Goal: Obtain resource: Download file/media

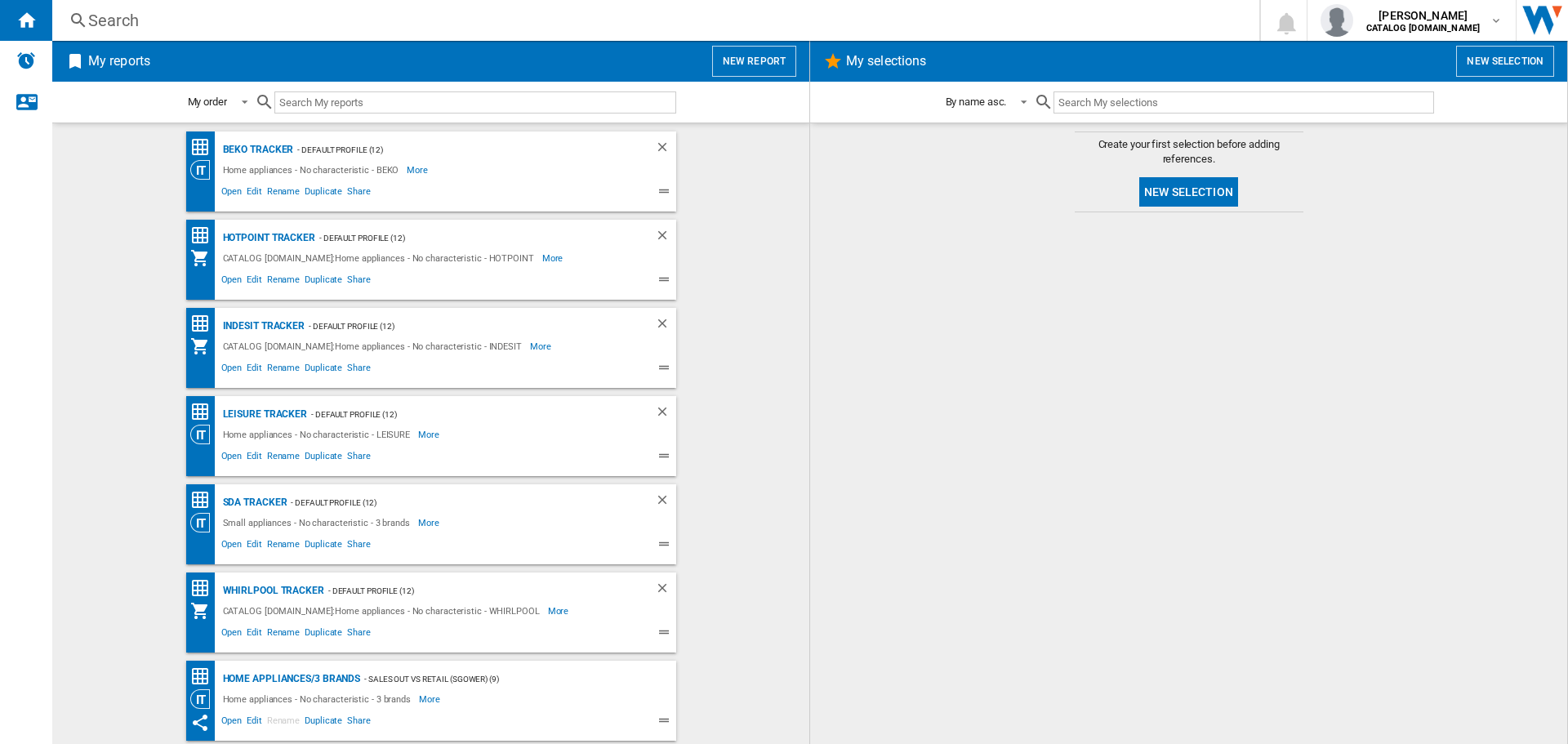
click at [257, 138] on div "BEKO Tracker - Default profile (12) Home appliances - No characteristic - BEKO …" at bounding box center [431, 171] width 490 height 80
click at [258, 149] on div "BEKO Tracker" at bounding box center [257, 149] width 76 height 20
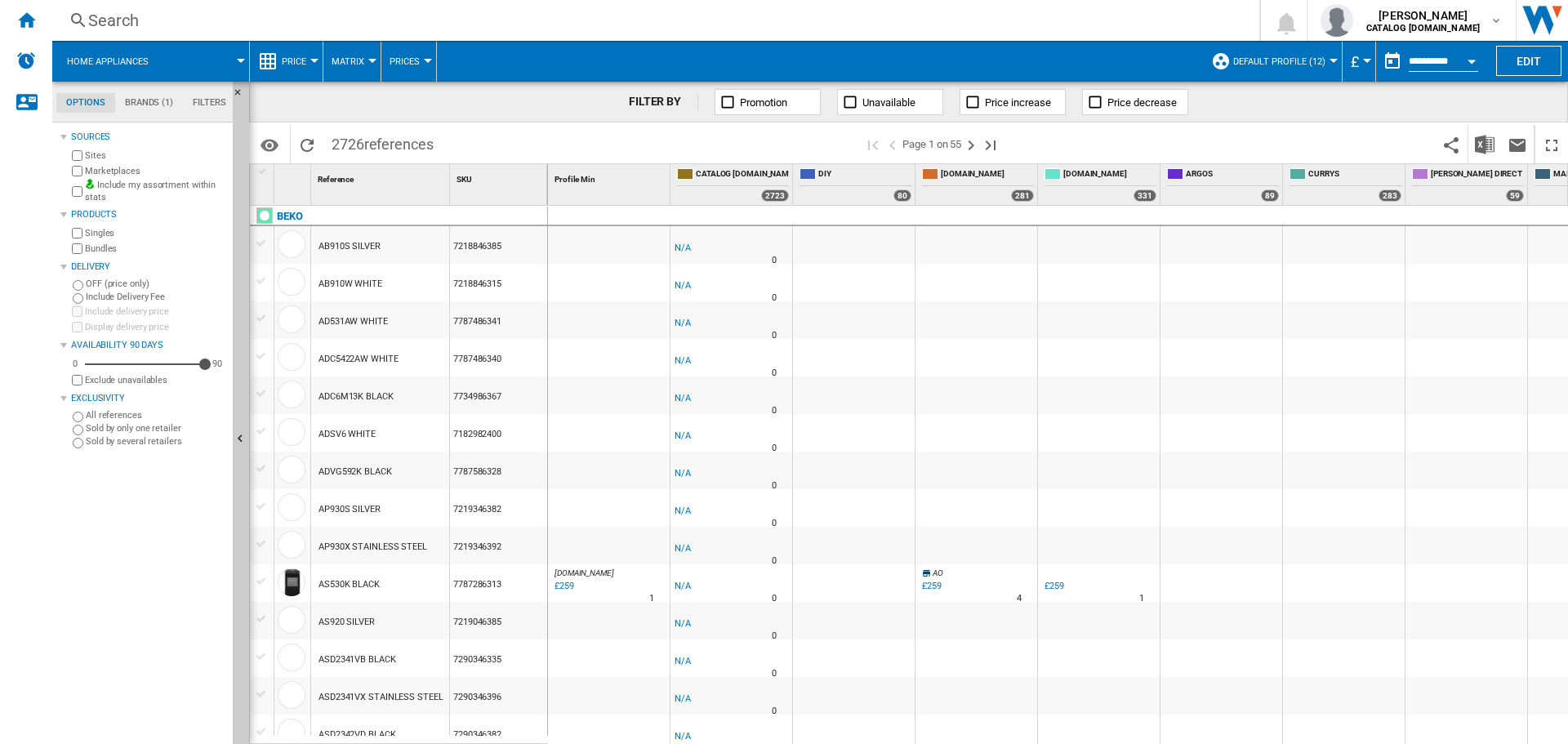
click at [1479, 65] on button "Open calendar" at bounding box center [1471, 59] width 29 height 29
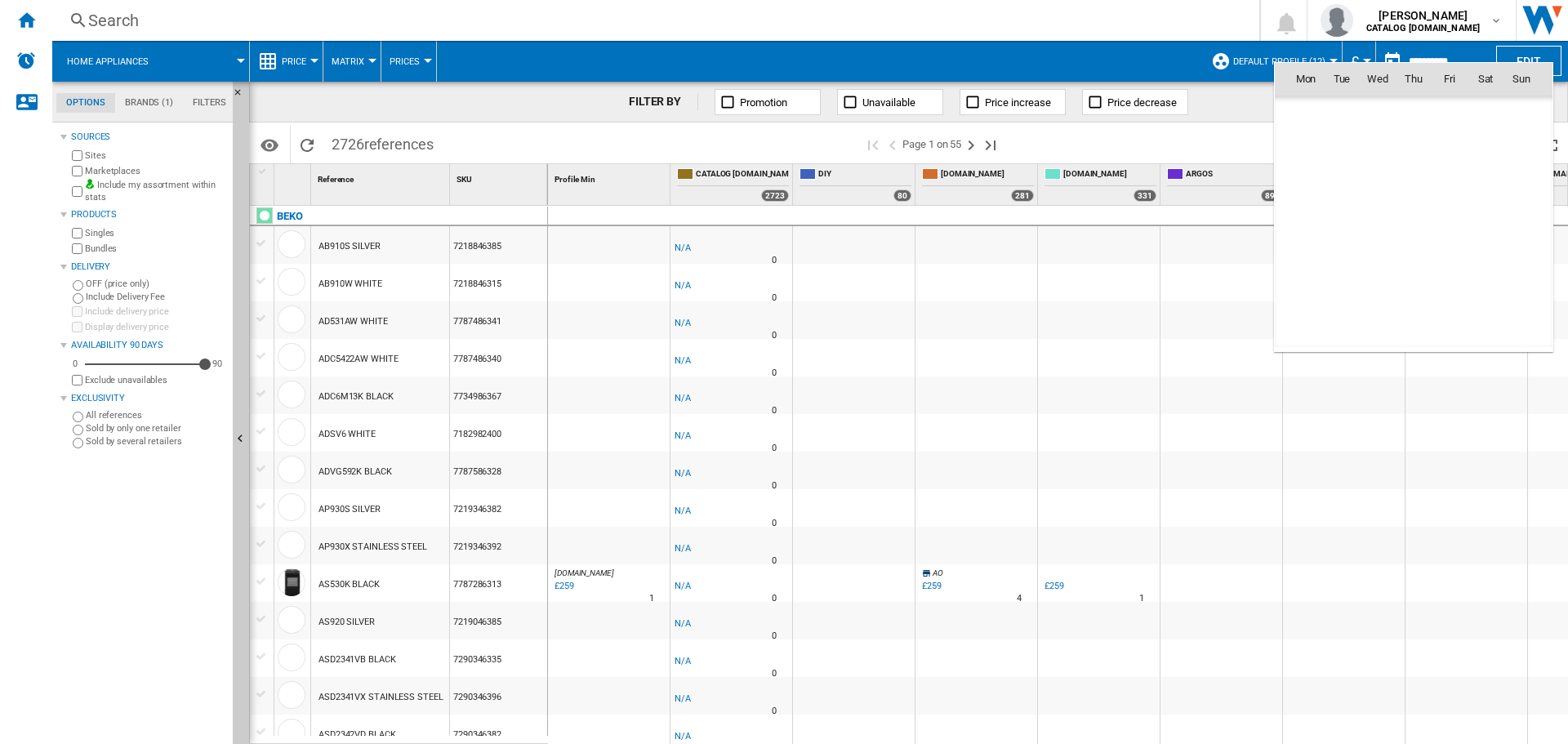
scroll to position [7794, 0]
click at [1415, 181] on span "14" at bounding box center [1414, 186] width 33 height 33
type input "**********"
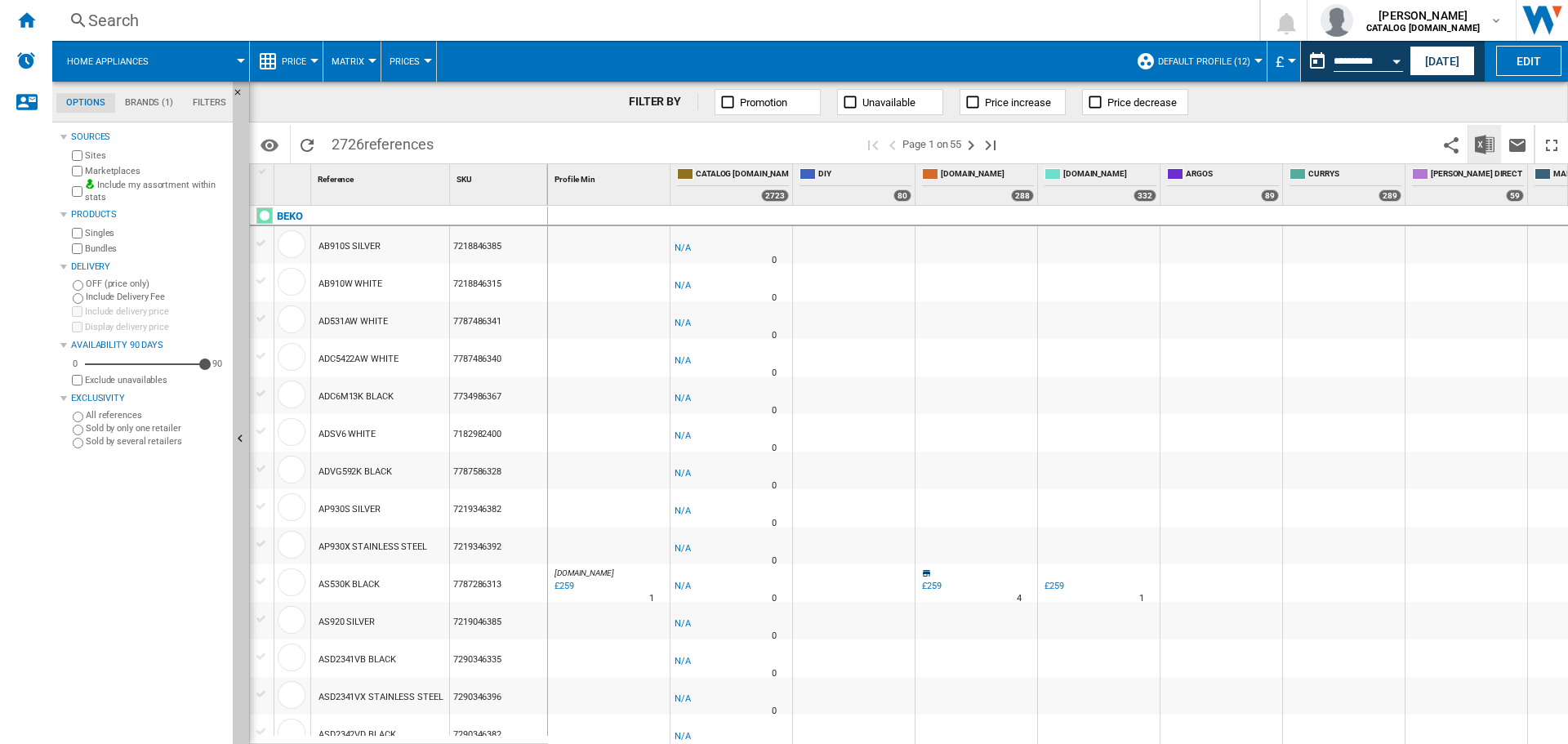
click at [1483, 143] on img "Download in Excel" at bounding box center [1484, 144] width 19 height 19
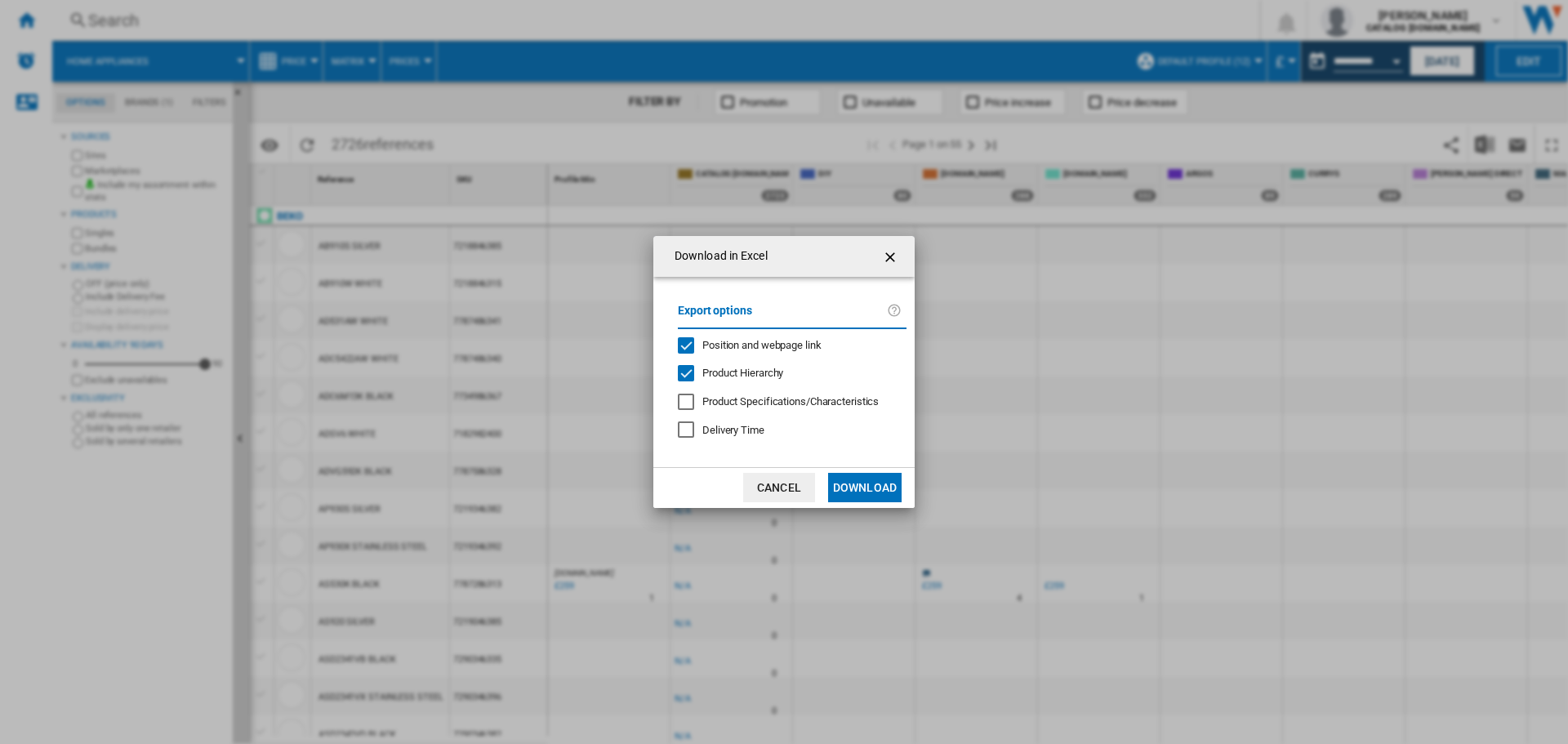
click at [846, 482] on button "Download" at bounding box center [865, 487] width 74 height 29
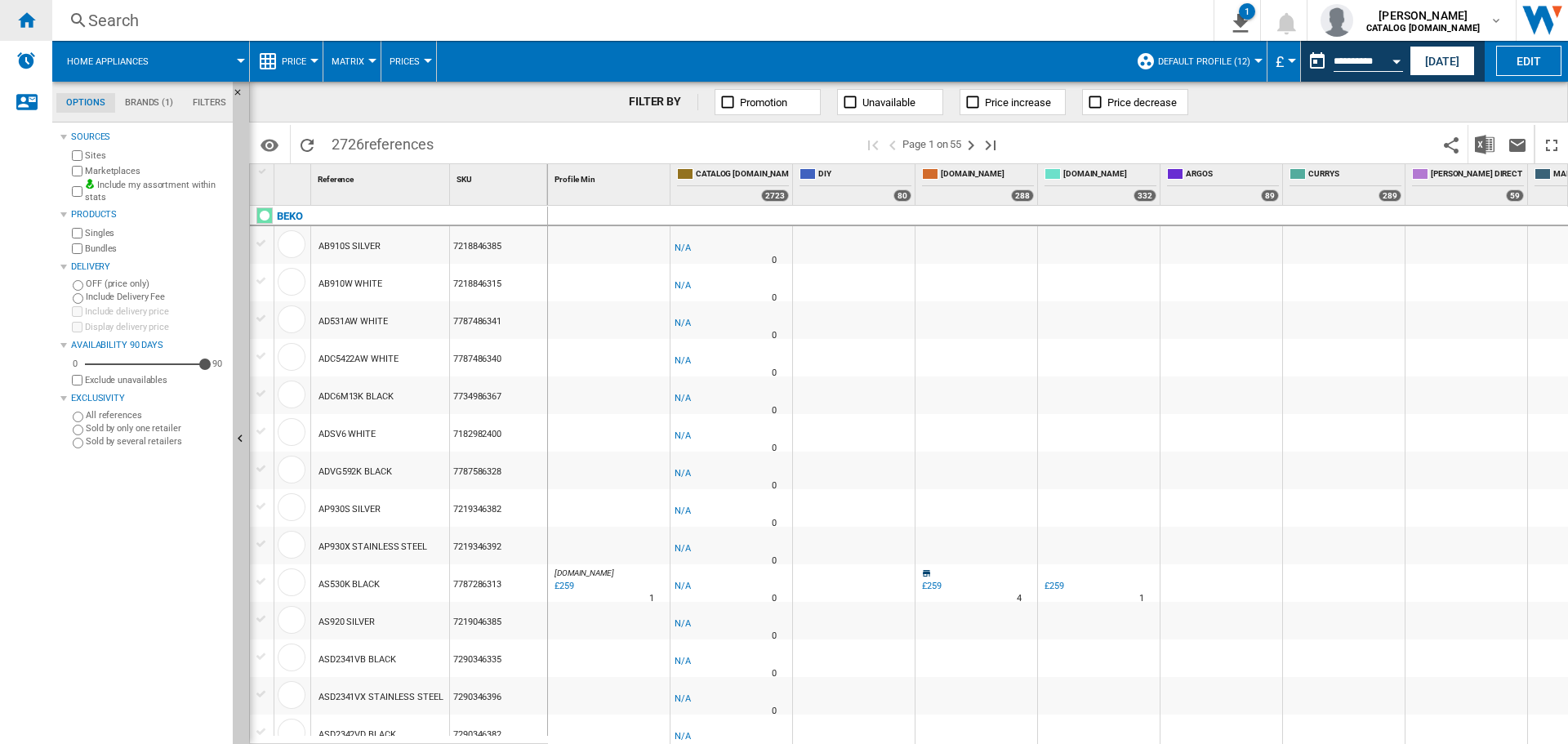
drag, startPoint x: 2, startPoint y: 8, endPoint x: 16, endPoint y: 17, distance: 16.6
click at [4, 8] on div "Home" at bounding box center [26, 20] width 52 height 41
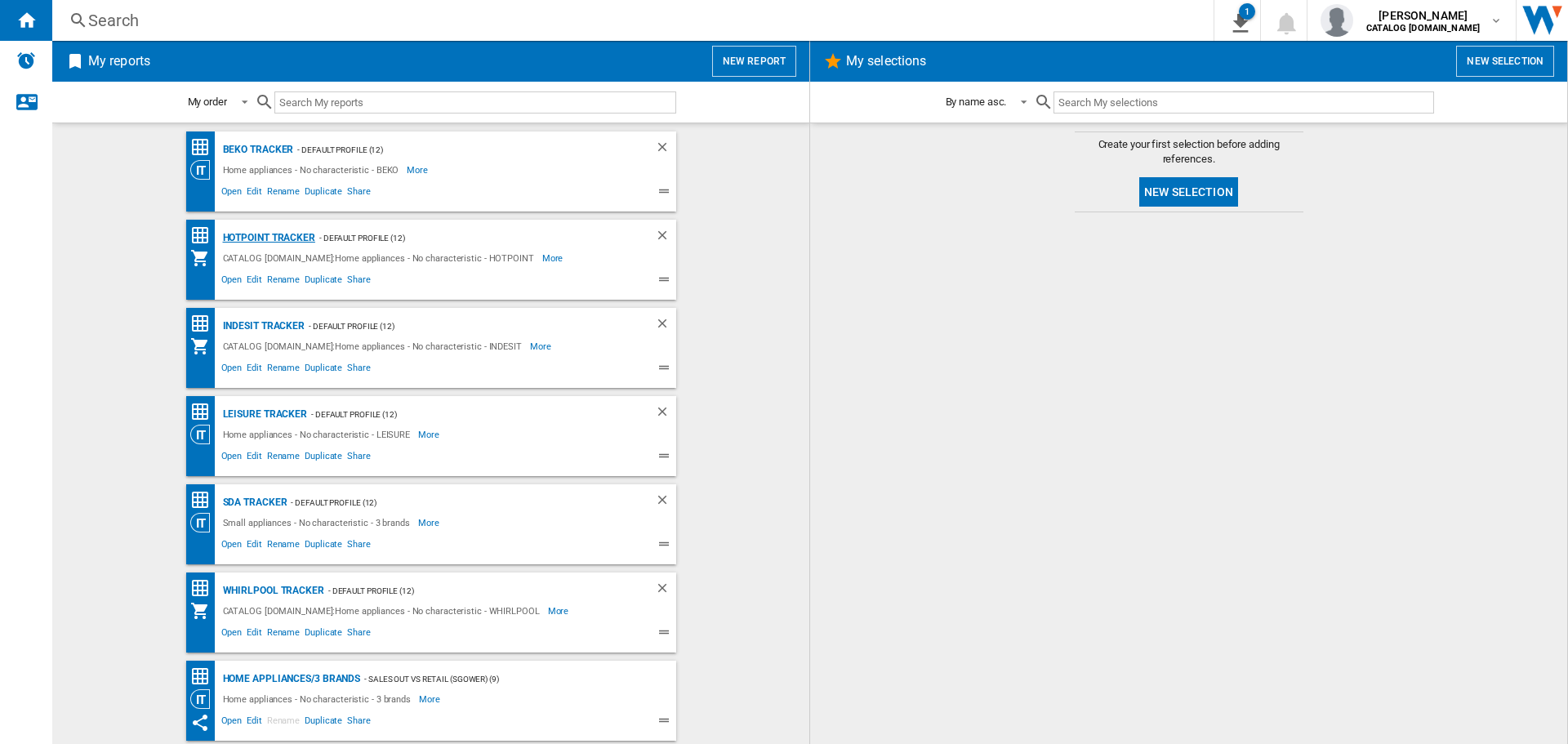
click at [272, 233] on div "Hotpoint Tracker" at bounding box center [267, 238] width 97 height 20
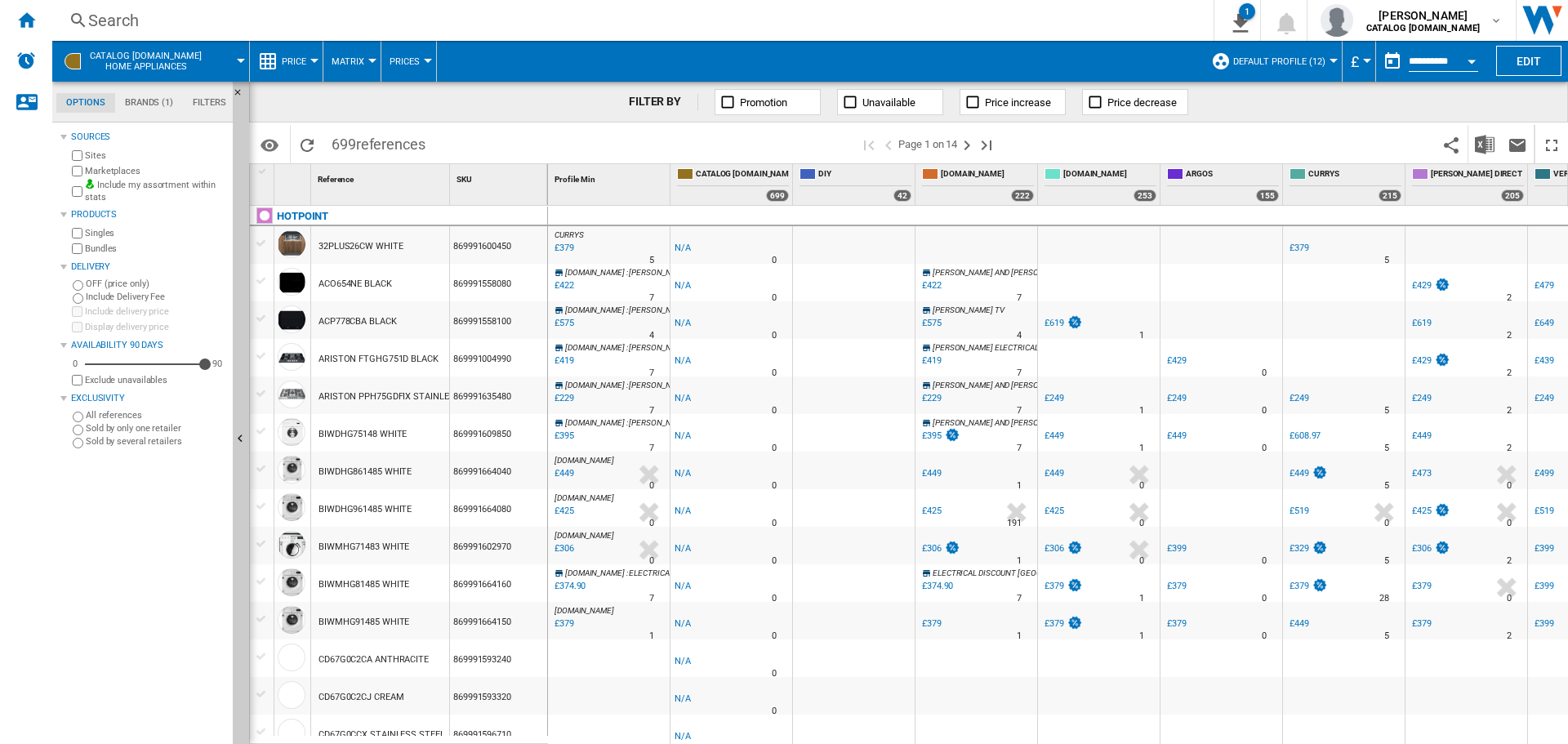
click at [1453, 63] on input "**********" at bounding box center [1443, 64] width 70 height 15
click at [1462, 66] on button "Open calendar" at bounding box center [1471, 59] width 29 height 29
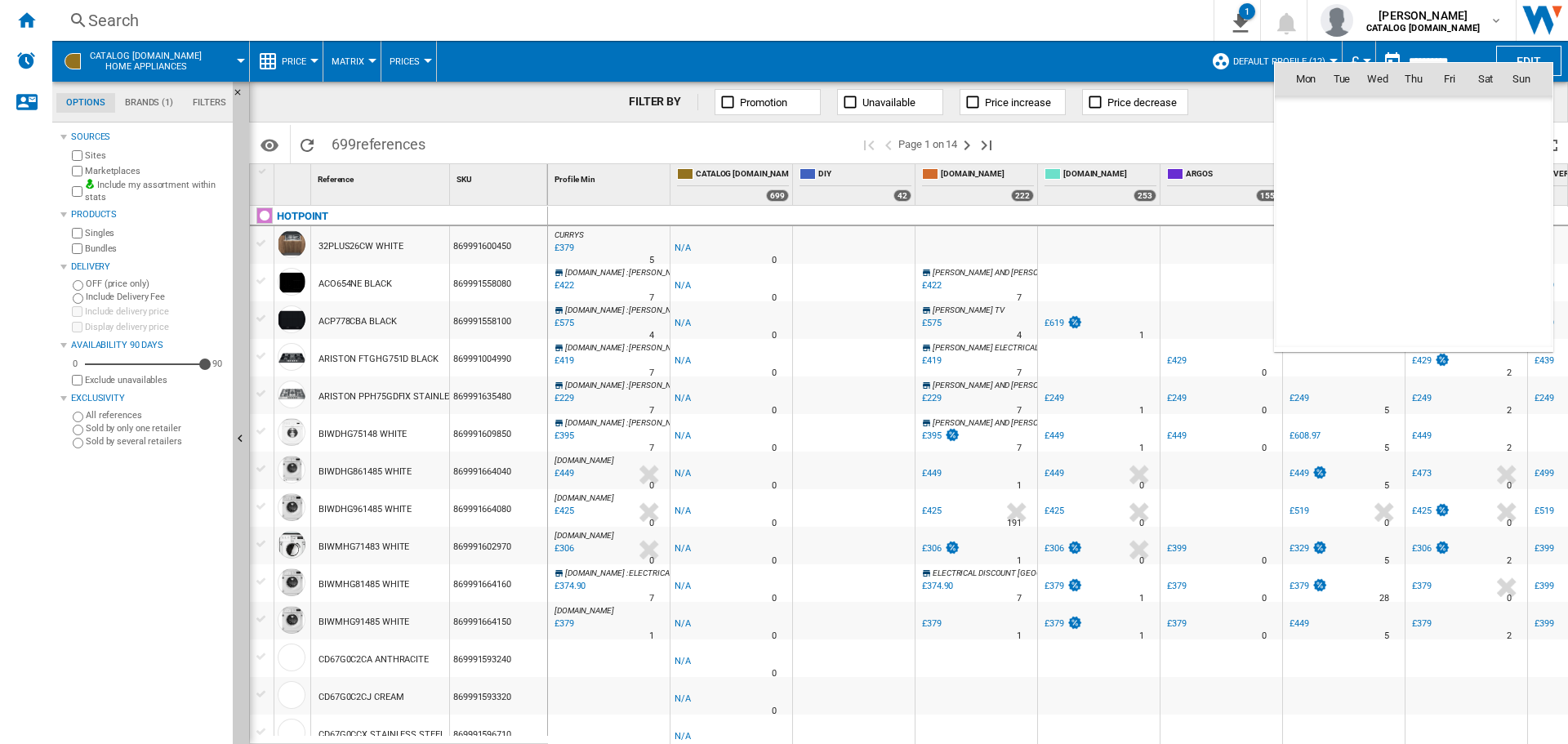
scroll to position [7794, 0]
click at [1413, 186] on span "14" at bounding box center [1414, 186] width 33 height 33
type input "**********"
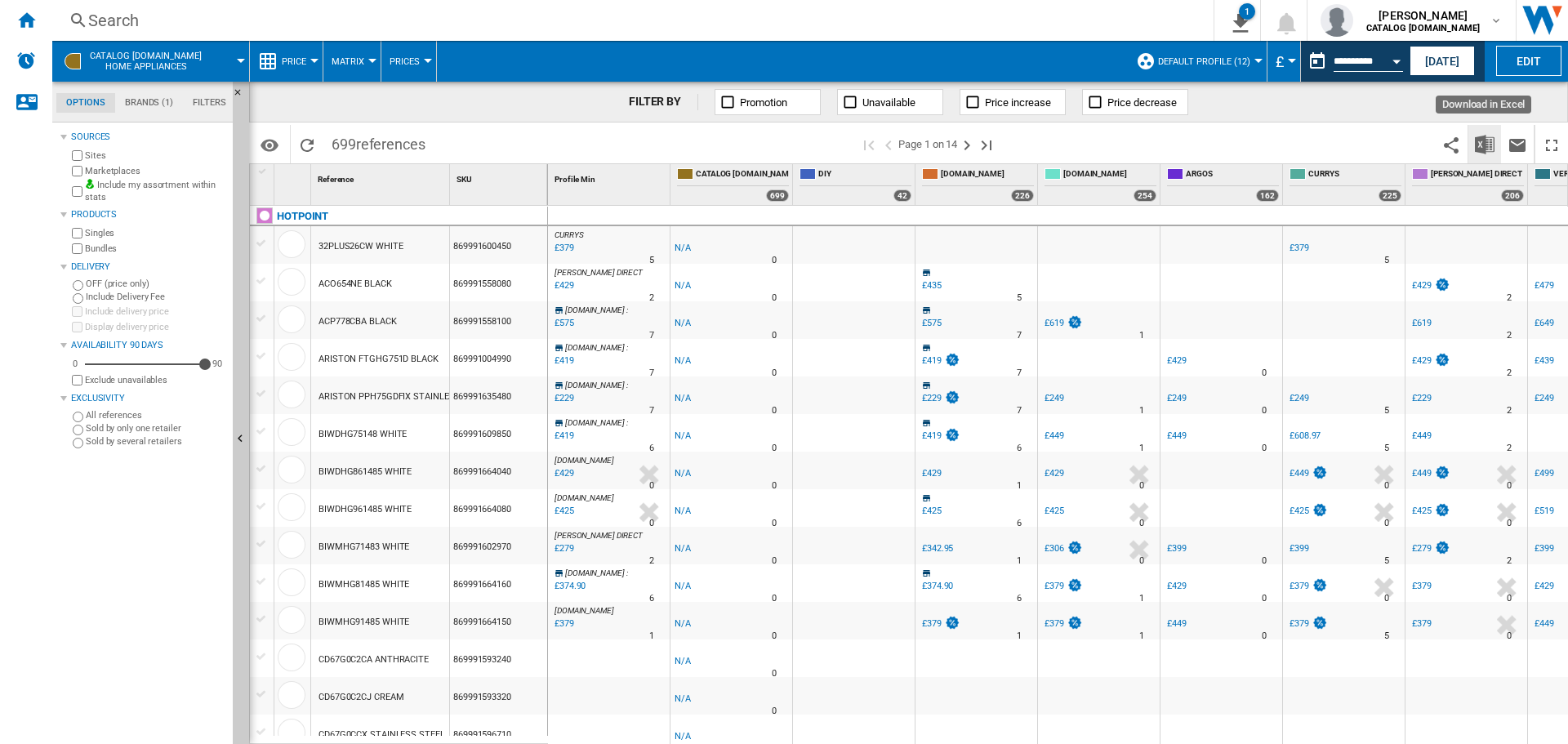
click at [1487, 139] on img "Download in Excel" at bounding box center [1484, 144] width 19 height 19
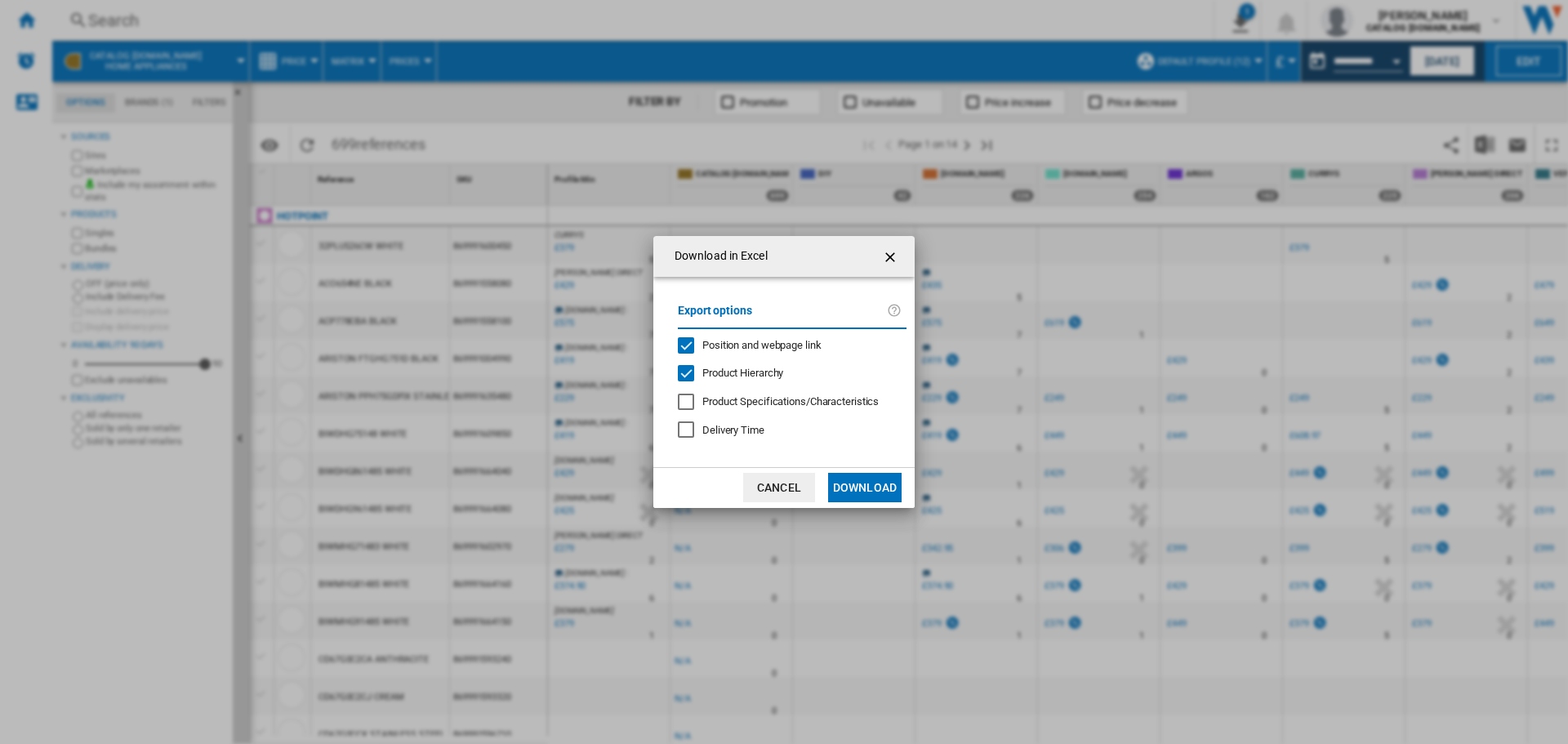
click at [885, 490] on button "Download" at bounding box center [865, 487] width 74 height 29
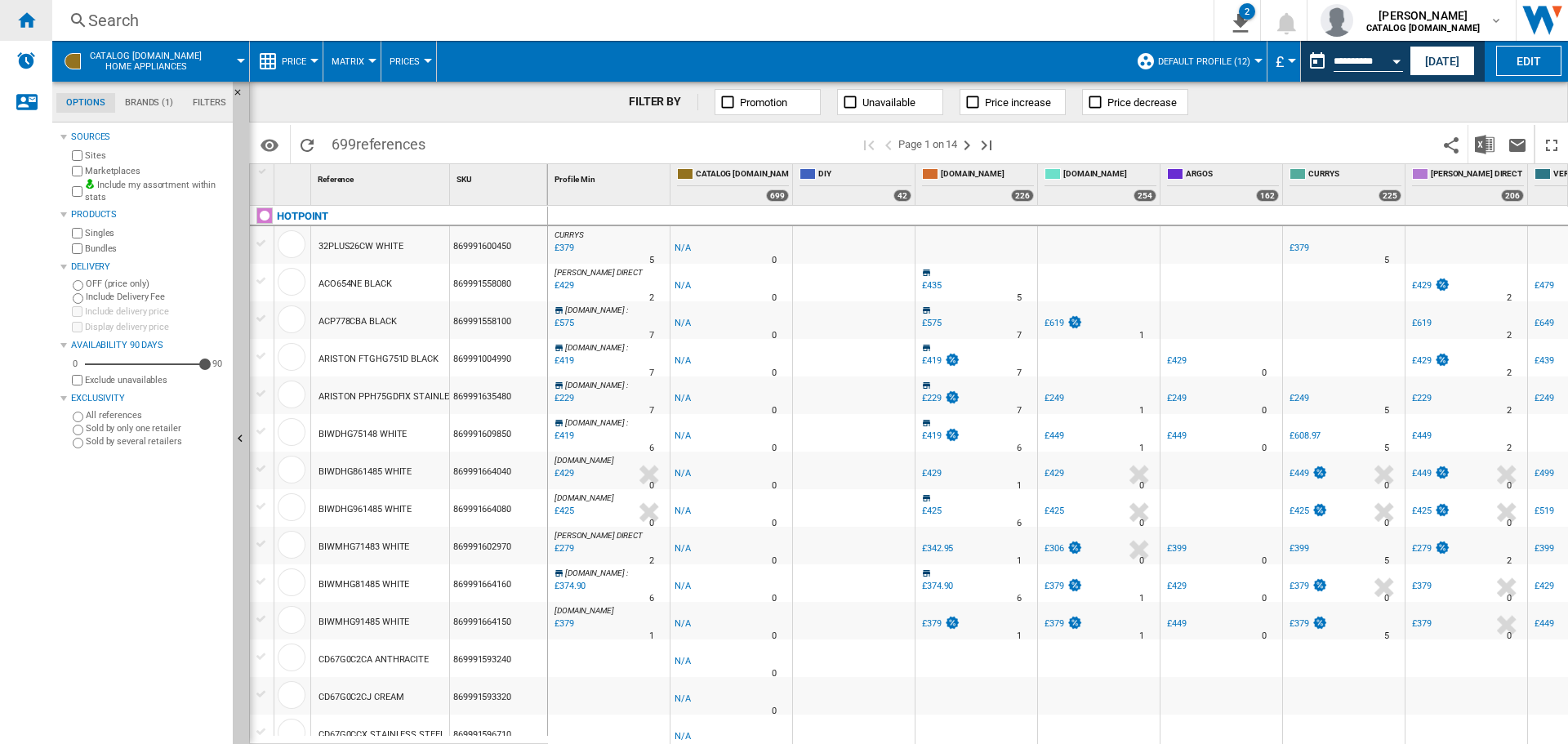
click at [16, 18] on ng-md-icon "Home" at bounding box center [25, 19] width 19 height 19
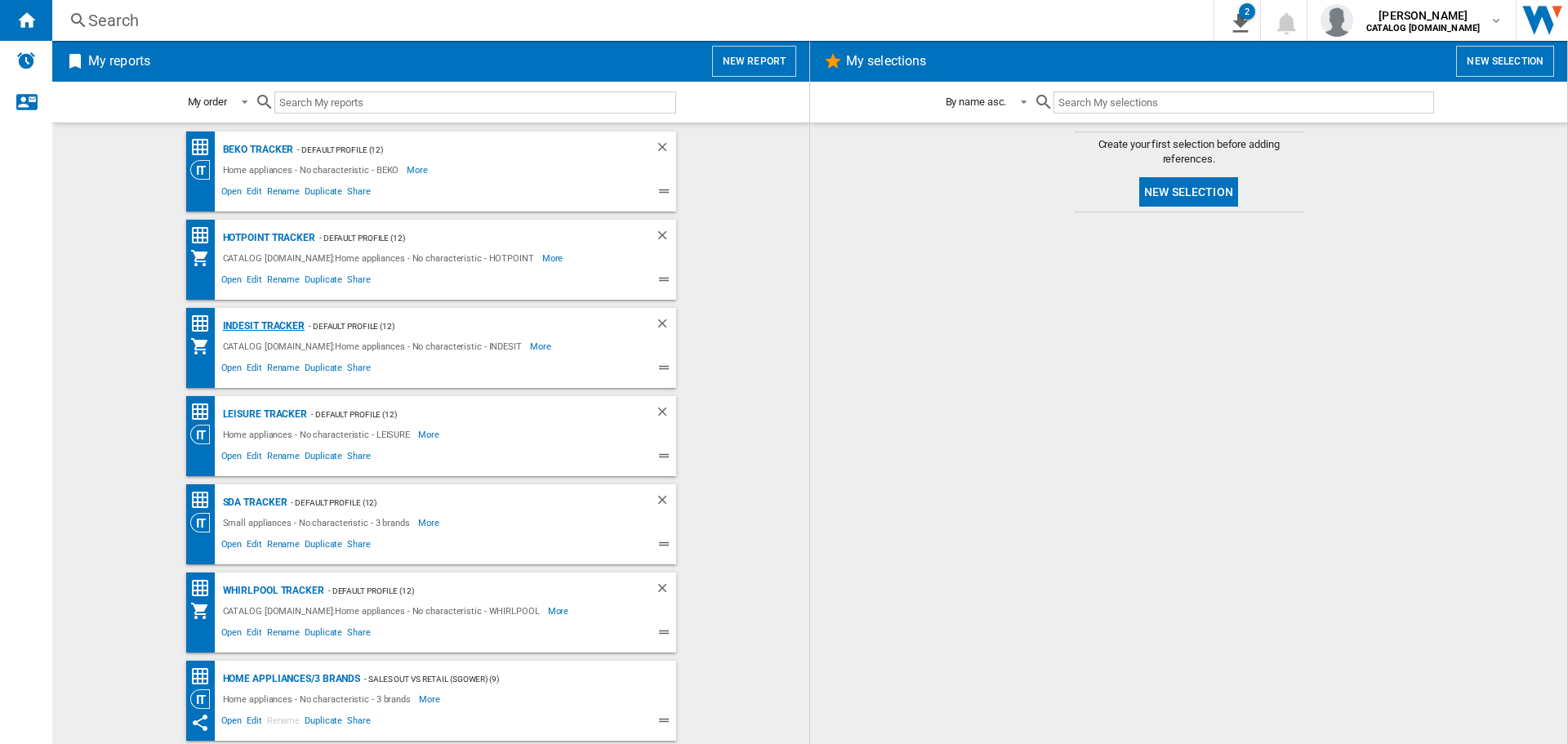
click at [259, 320] on div "Indesit Tracker" at bounding box center [262, 326] width 86 height 20
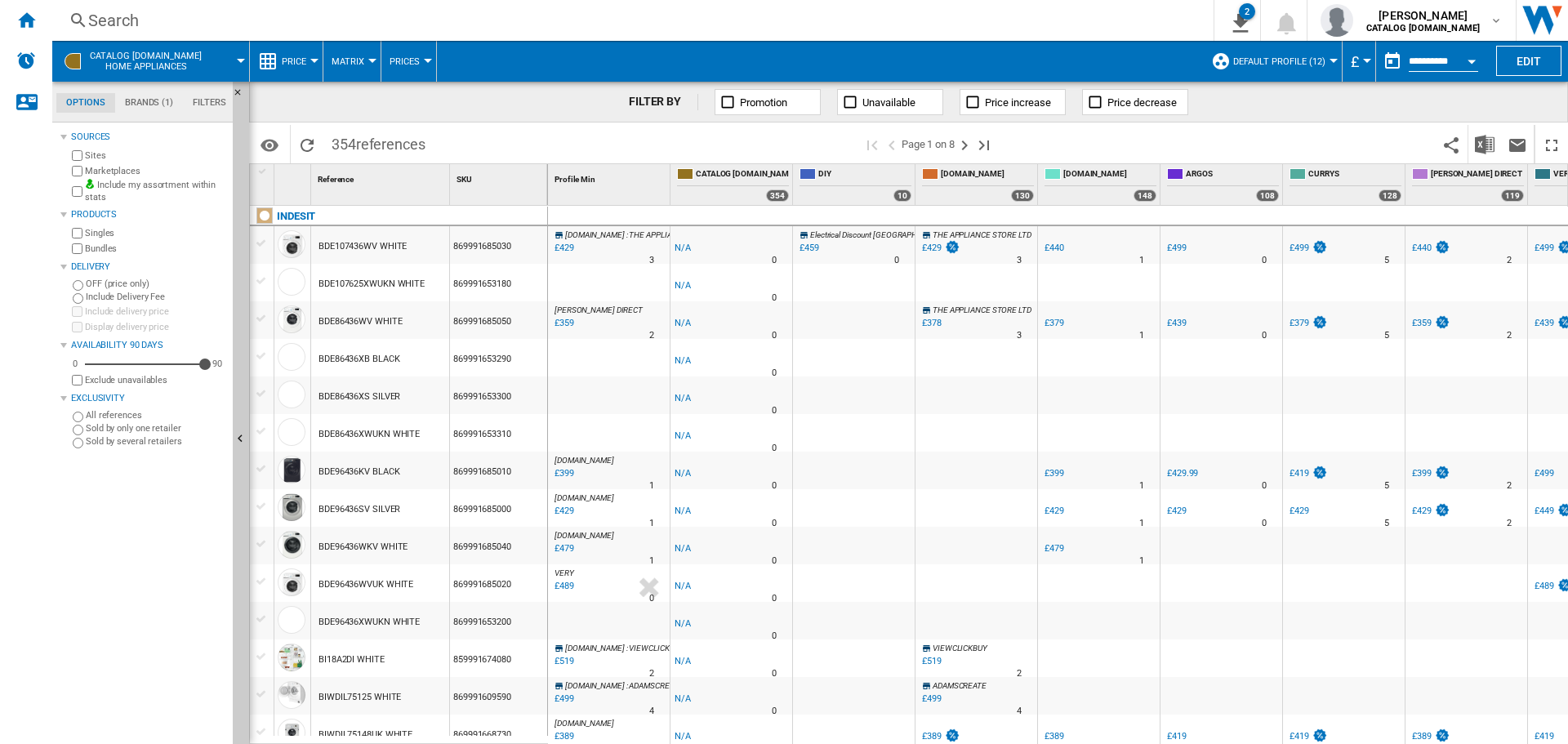
click at [1471, 65] on button "Open calendar" at bounding box center [1471, 59] width 29 height 29
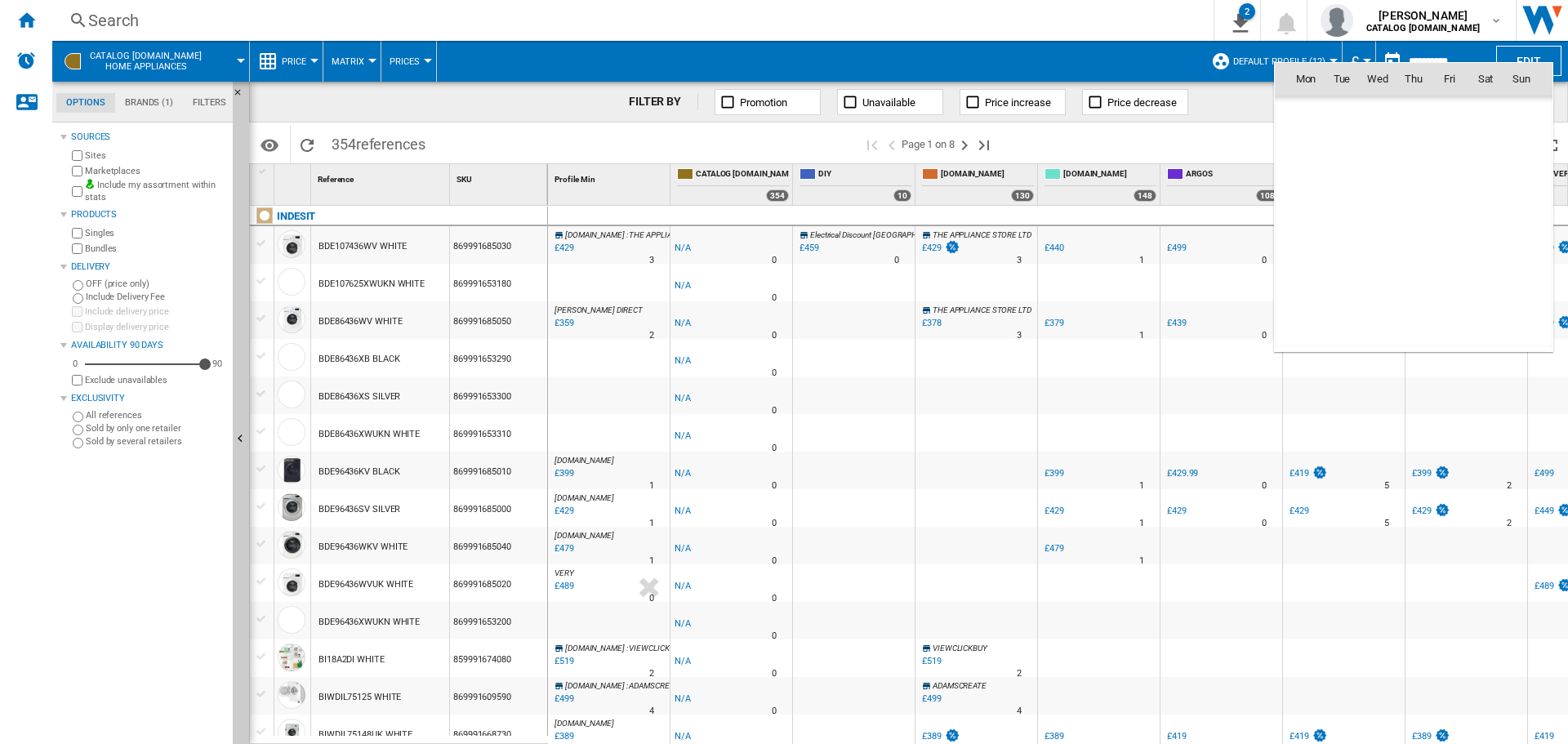
scroll to position [7794, 0]
click at [1406, 183] on span "14" at bounding box center [1414, 186] width 33 height 33
type input "**********"
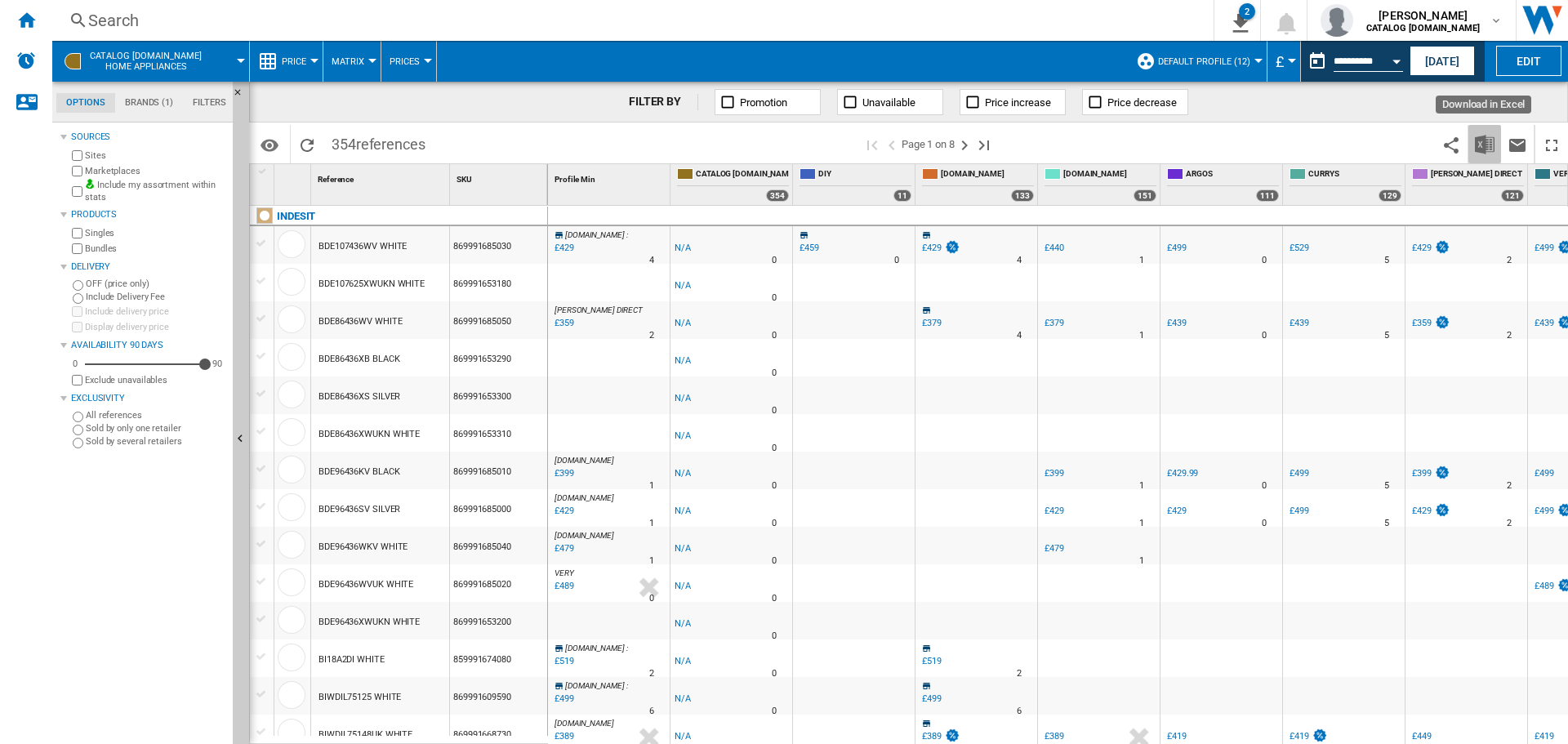
click at [1475, 146] on img "Download in Excel" at bounding box center [1484, 144] width 19 height 19
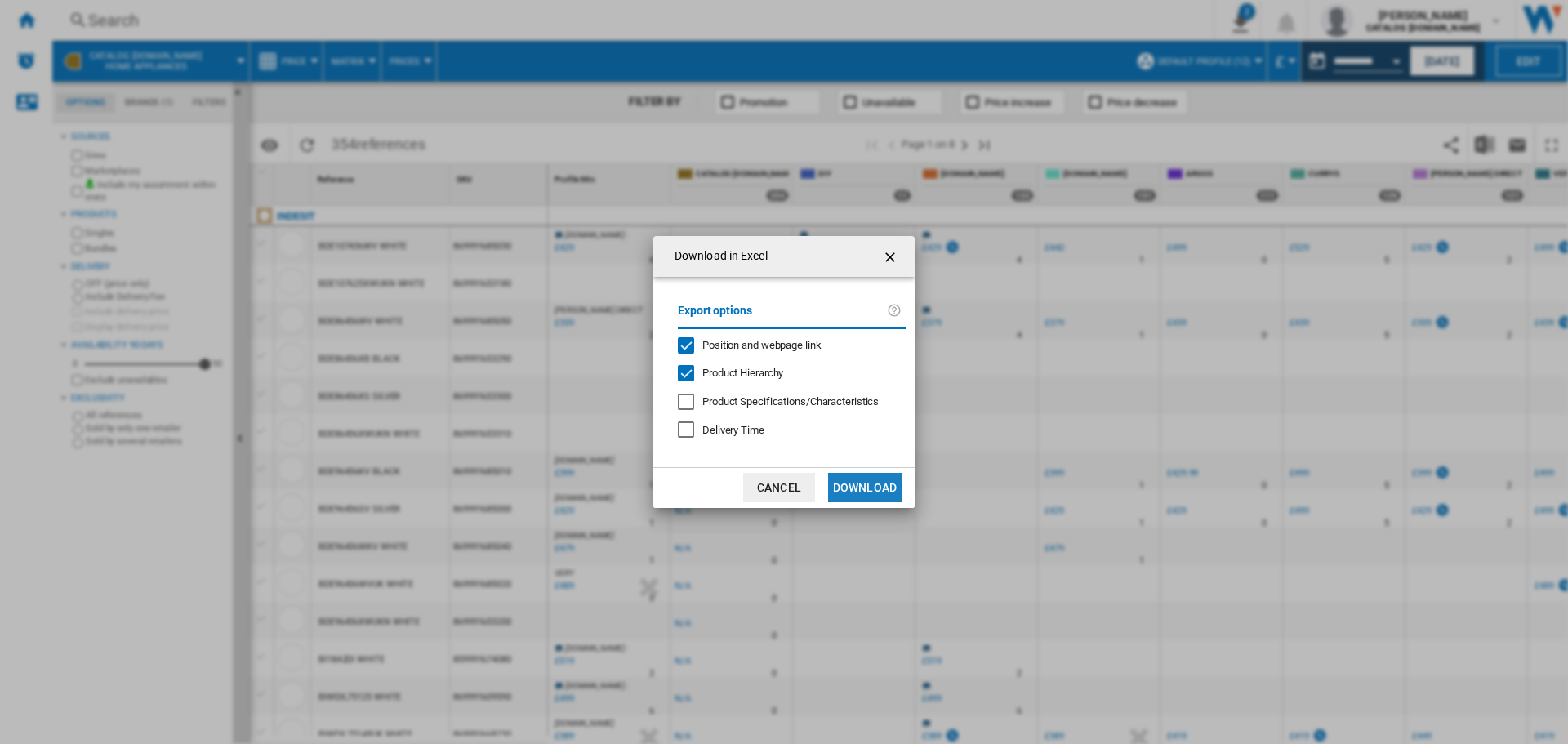
click at [855, 497] on button "Download" at bounding box center [865, 487] width 74 height 29
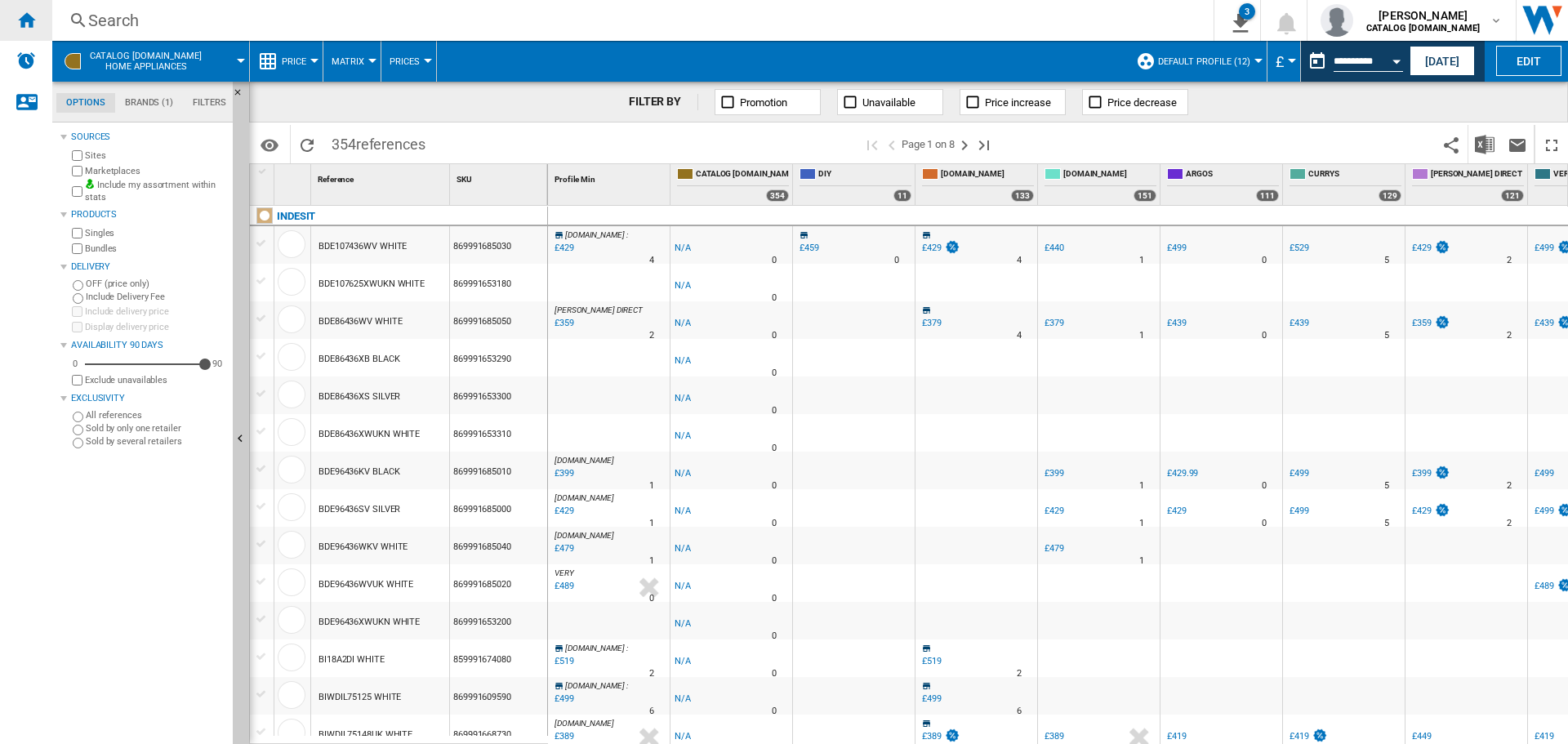
click at [18, 17] on div "Home" at bounding box center [26, 20] width 52 height 41
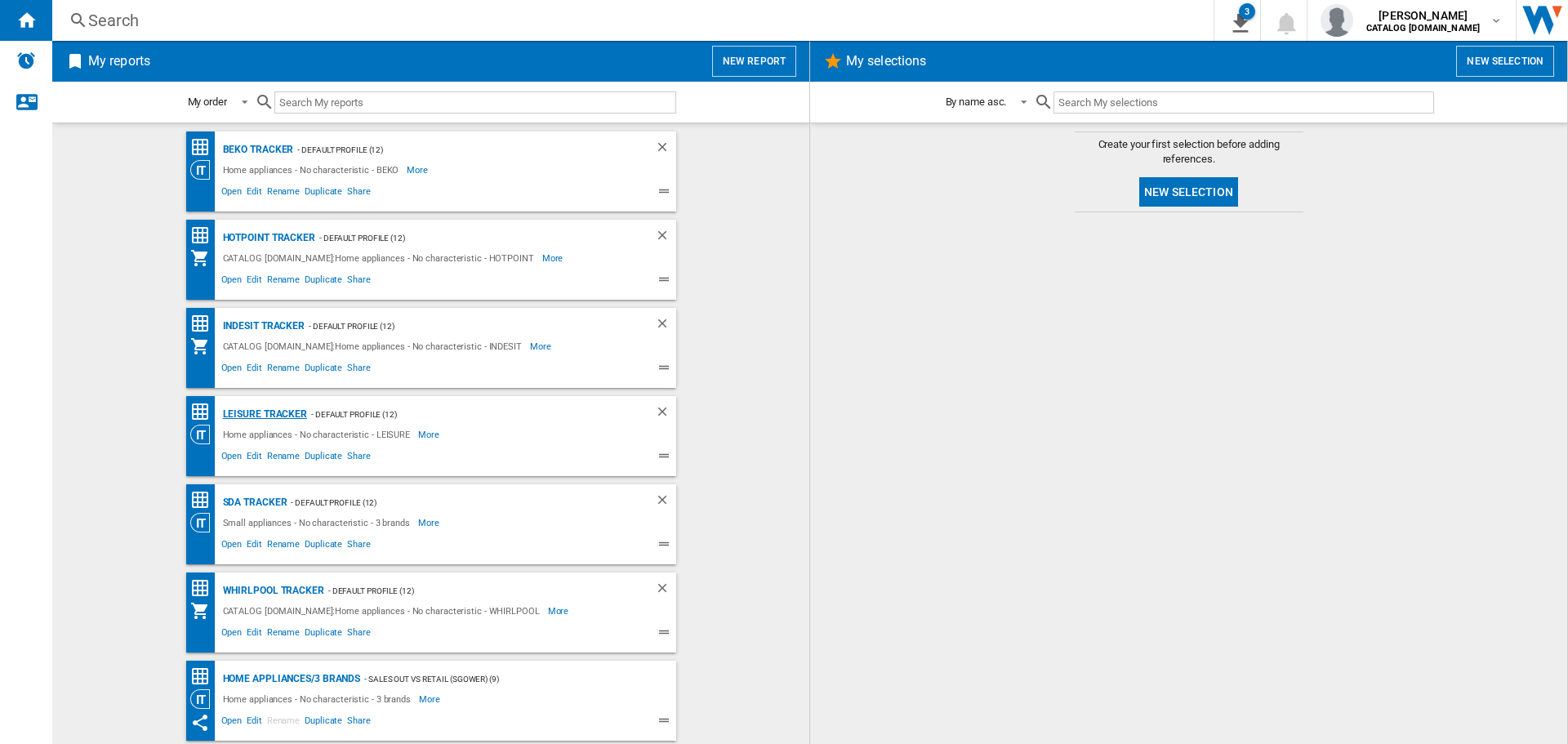
click at [258, 411] on div "LEISURE Tracker" at bounding box center [264, 415] width 89 height 20
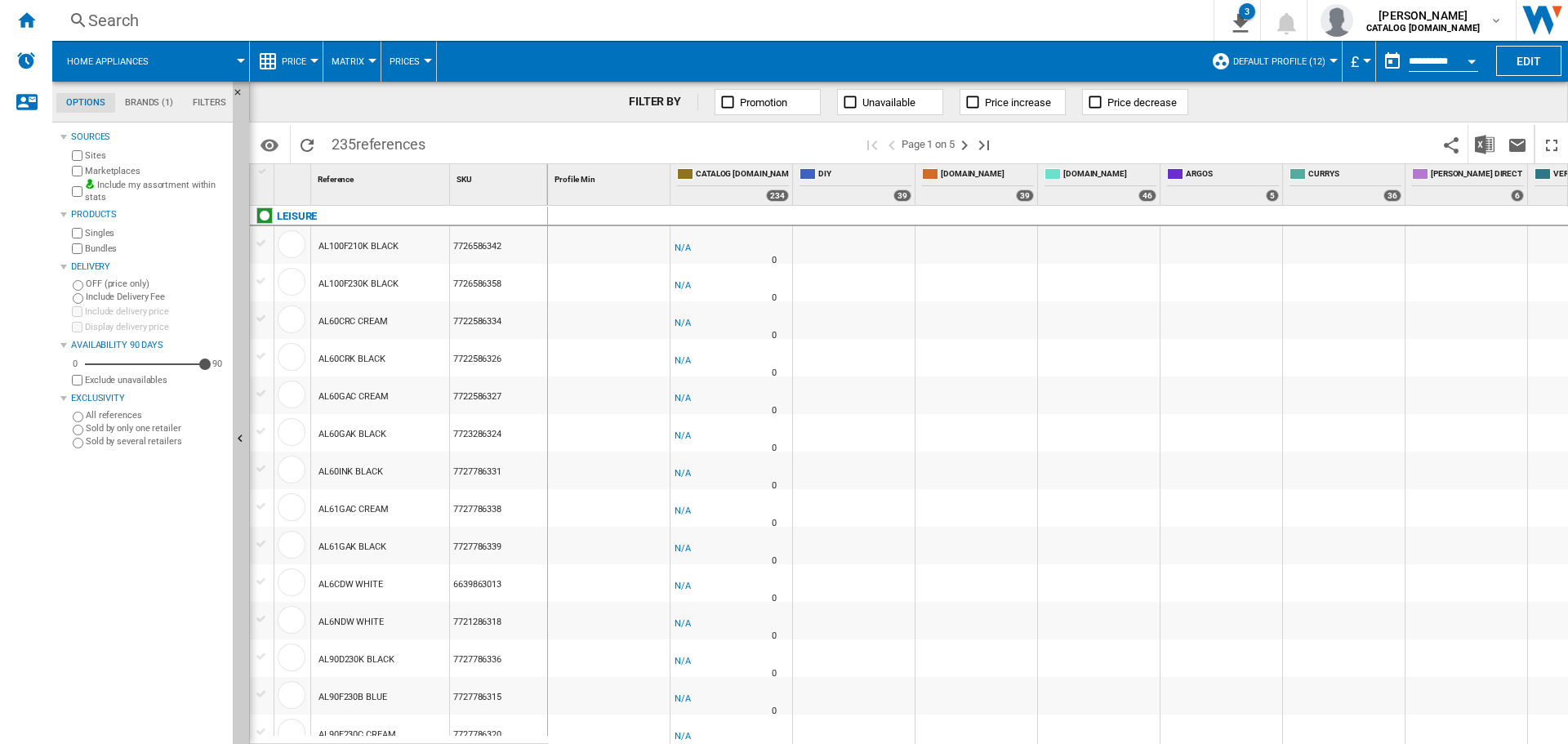
click at [1471, 64] on button "Open calendar" at bounding box center [1471, 59] width 29 height 29
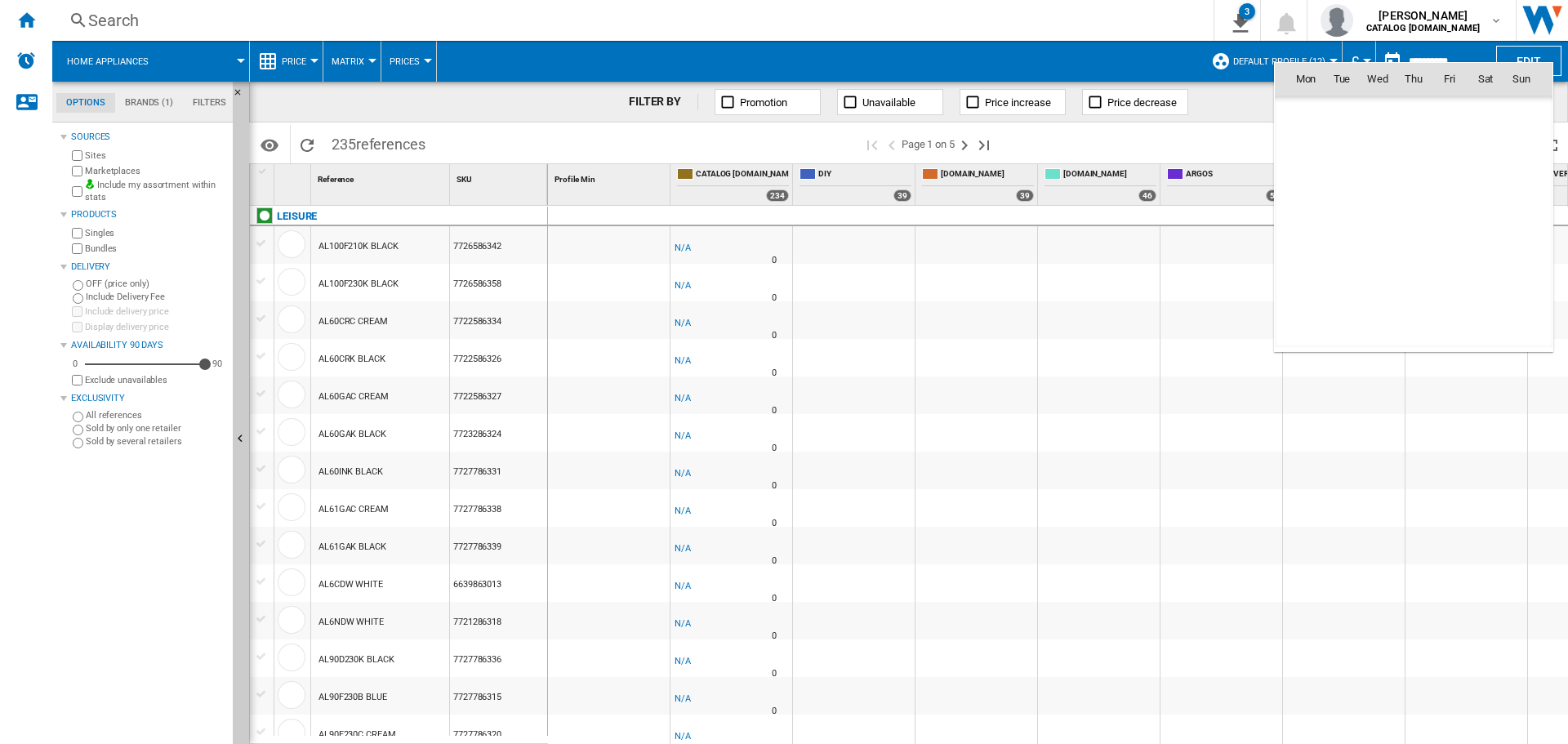
scroll to position [7794, 0]
click at [1403, 185] on span "14" at bounding box center [1414, 186] width 33 height 33
type input "**********"
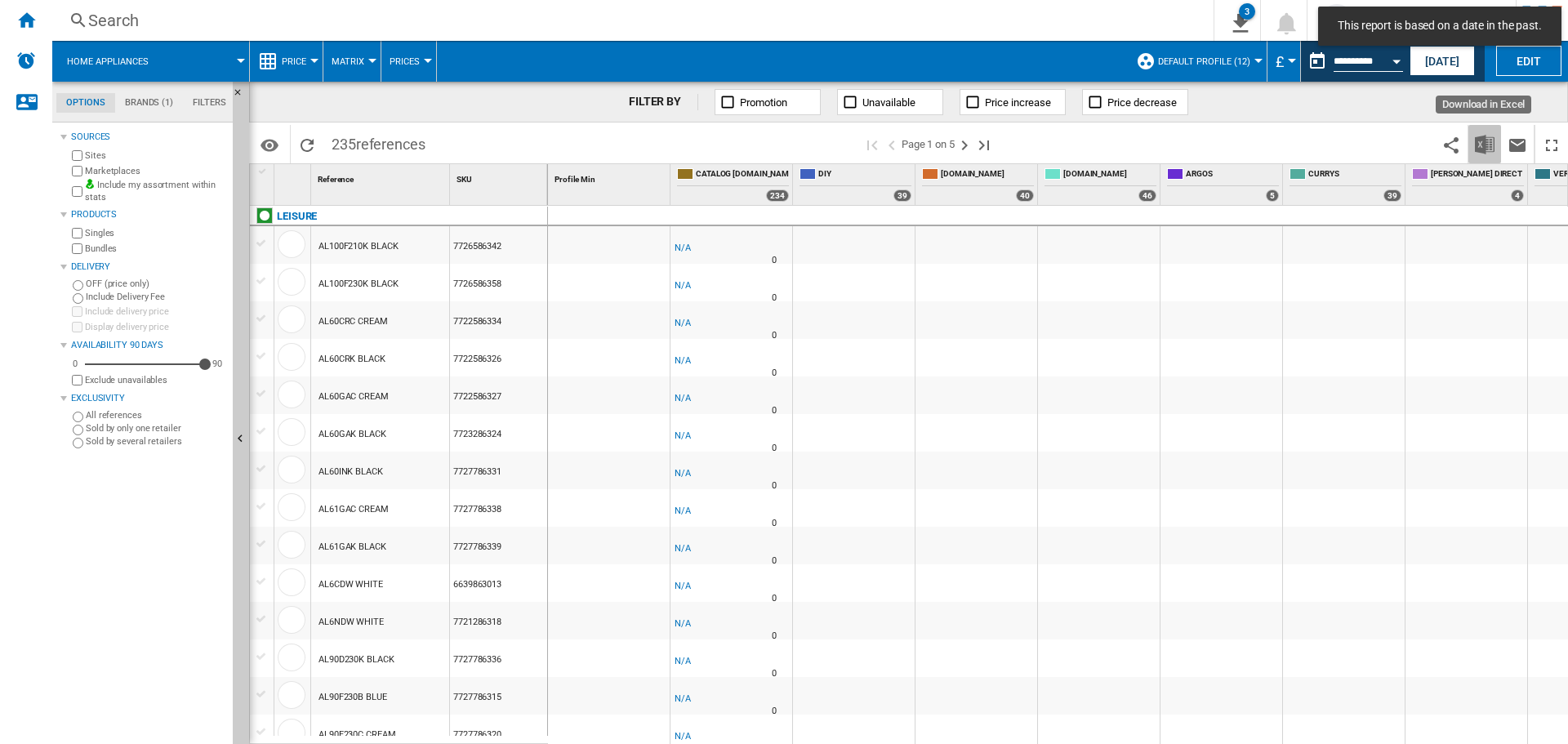
click at [1473, 146] on button "Download in Excel" at bounding box center [1484, 144] width 33 height 39
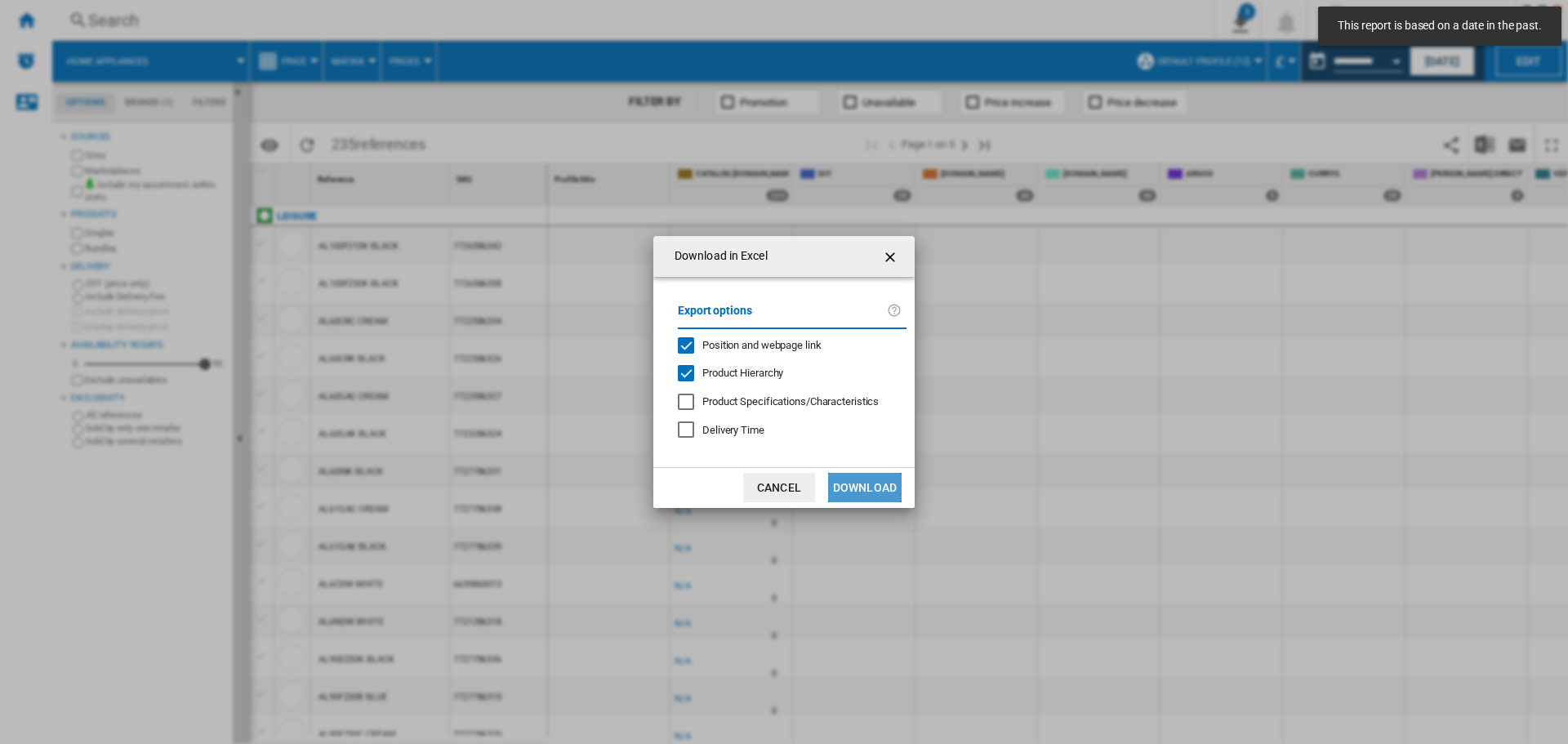
click at [863, 488] on button "Download" at bounding box center [865, 487] width 74 height 29
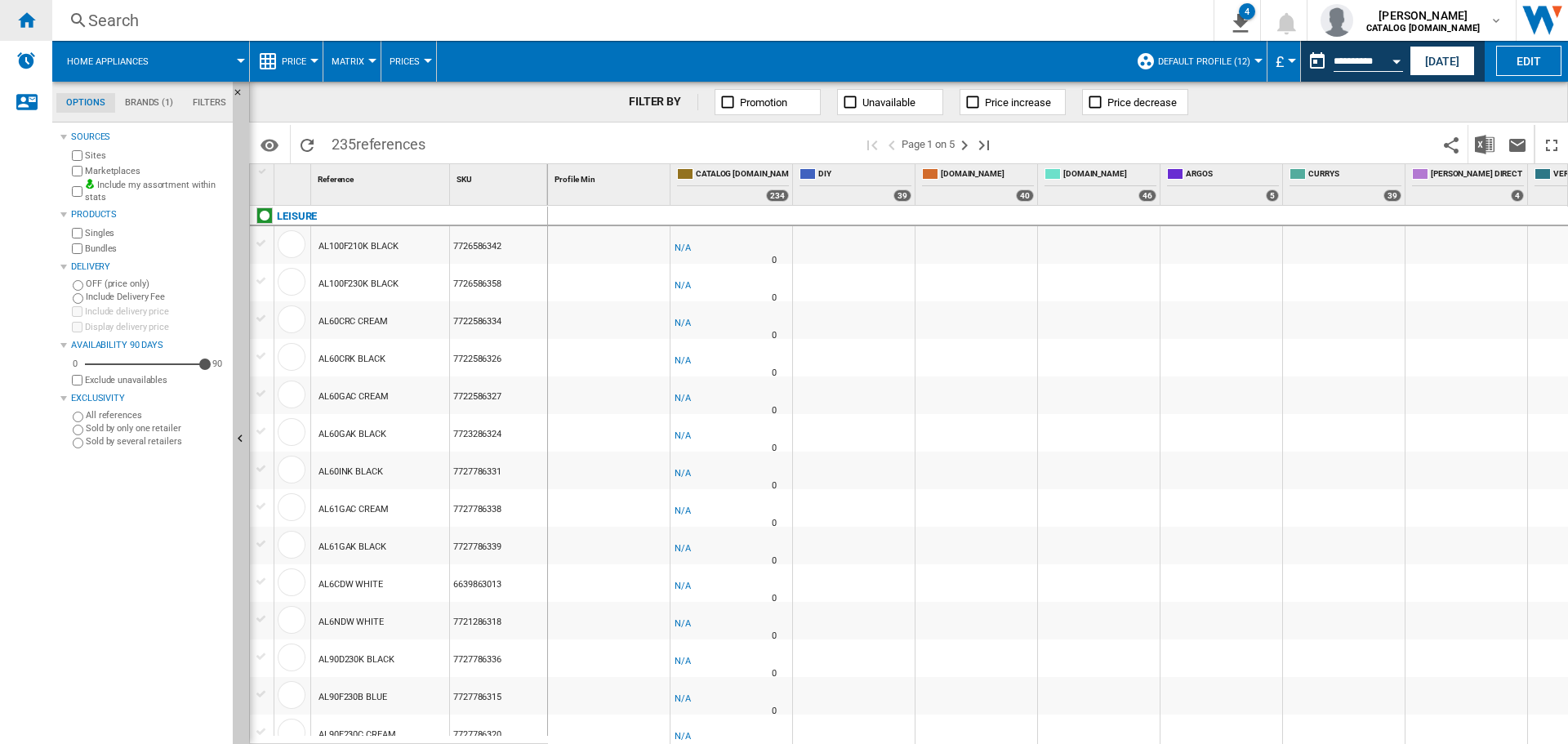
click at [39, 17] on div "Home" at bounding box center [26, 20] width 52 height 41
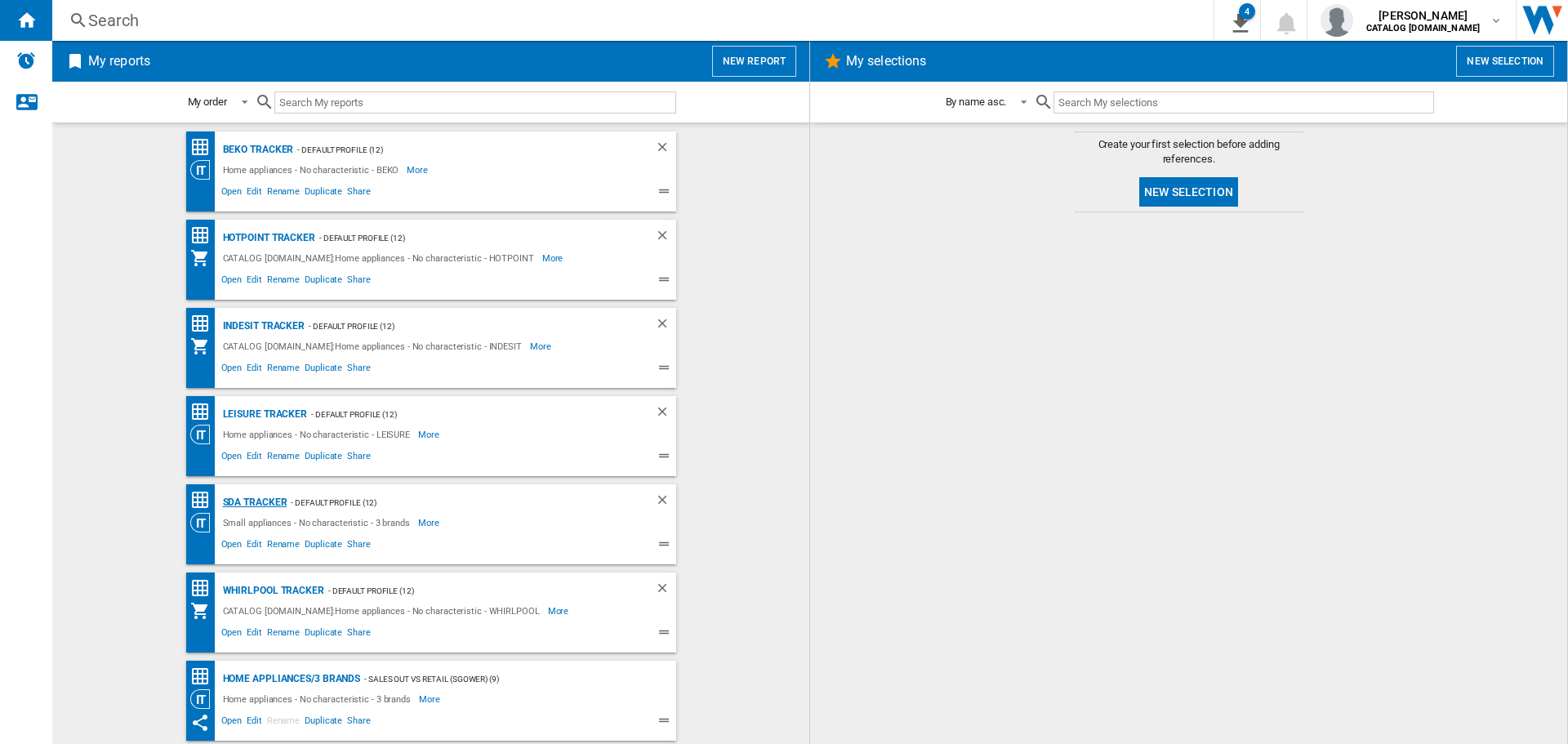
click at [244, 495] on div "SDA Tracker" at bounding box center [253, 503] width 69 height 20
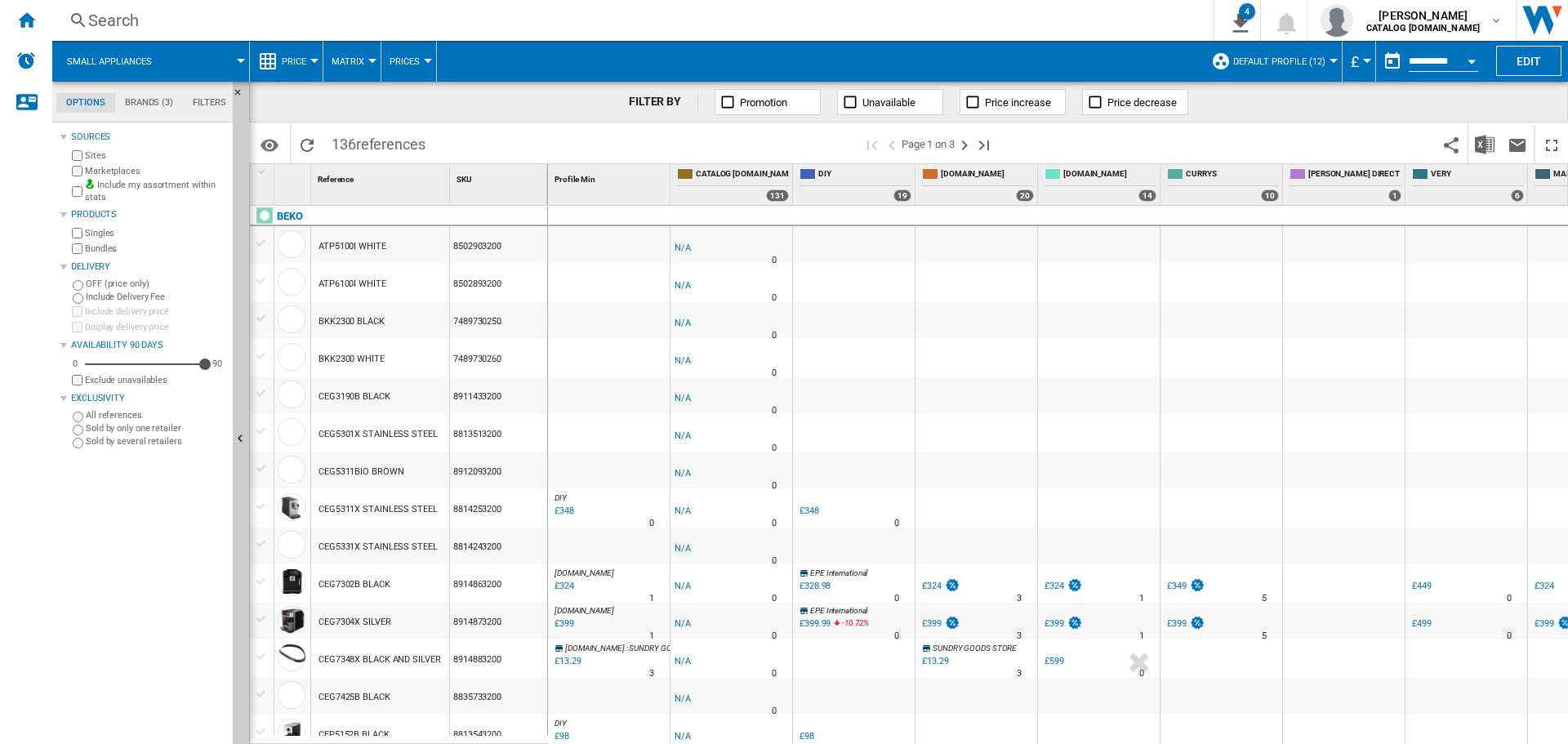
click at [1464, 60] on button "Open calendar" at bounding box center [1471, 59] width 29 height 29
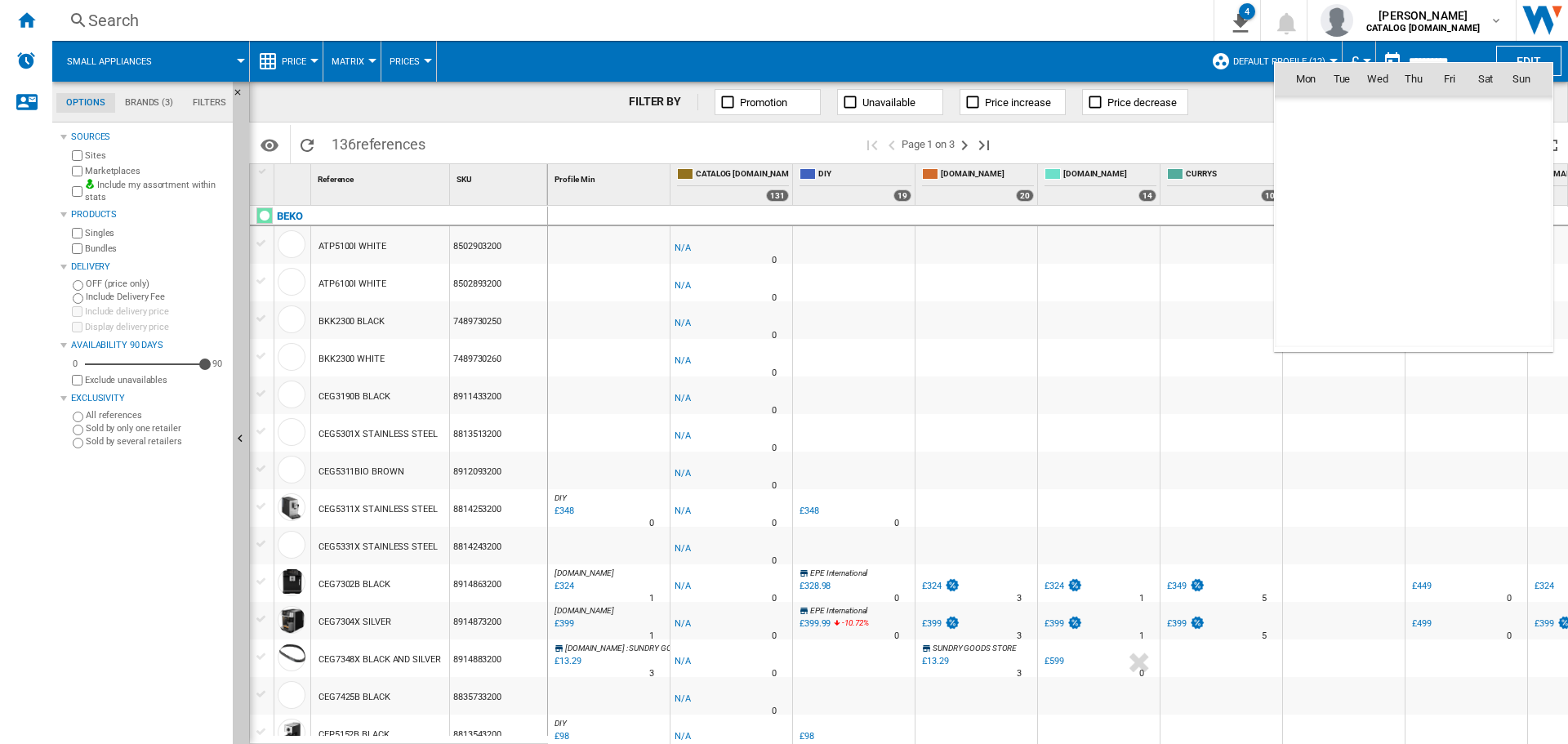
scroll to position [7794, 0]
click at [1421, 184] on span "14" at bounding box center [1414, 186] width 33 height 33
type input "**********"
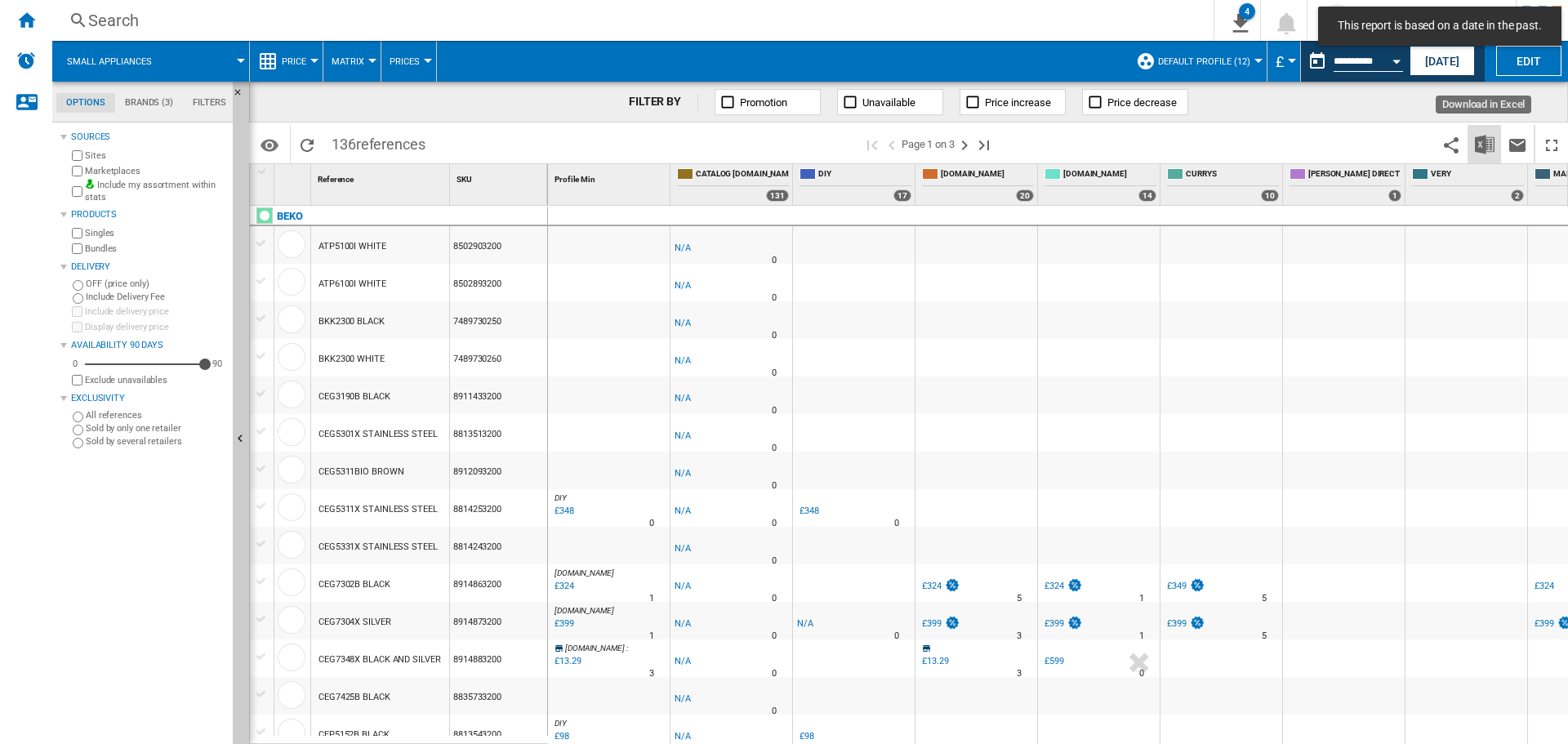
click at [1479, 160] on button "Download in Excel" at bounding box center [1484, 144] width 33 height 39
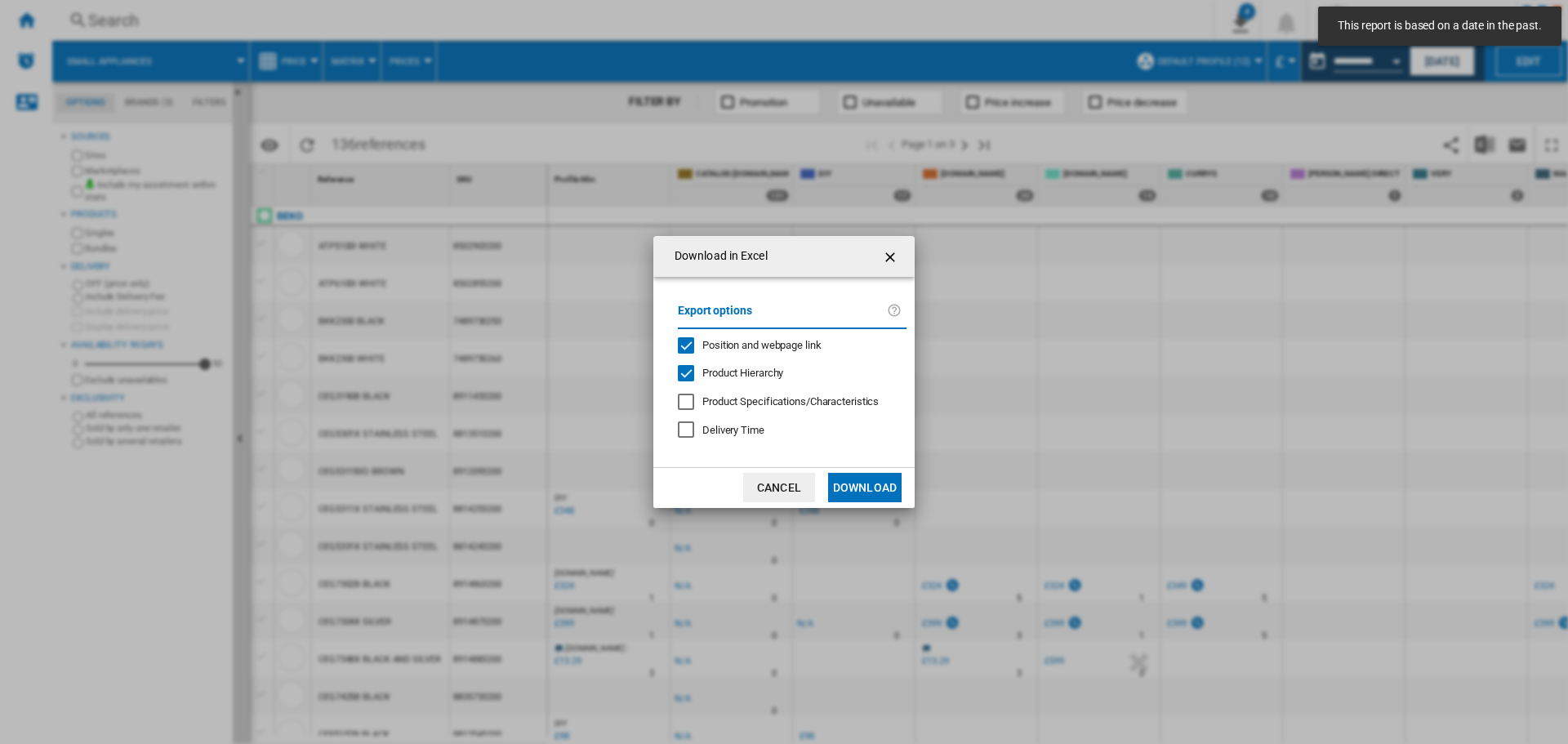
click at [855, 487] on button "Download" at bounding box center [865, 487] width 74 height 29
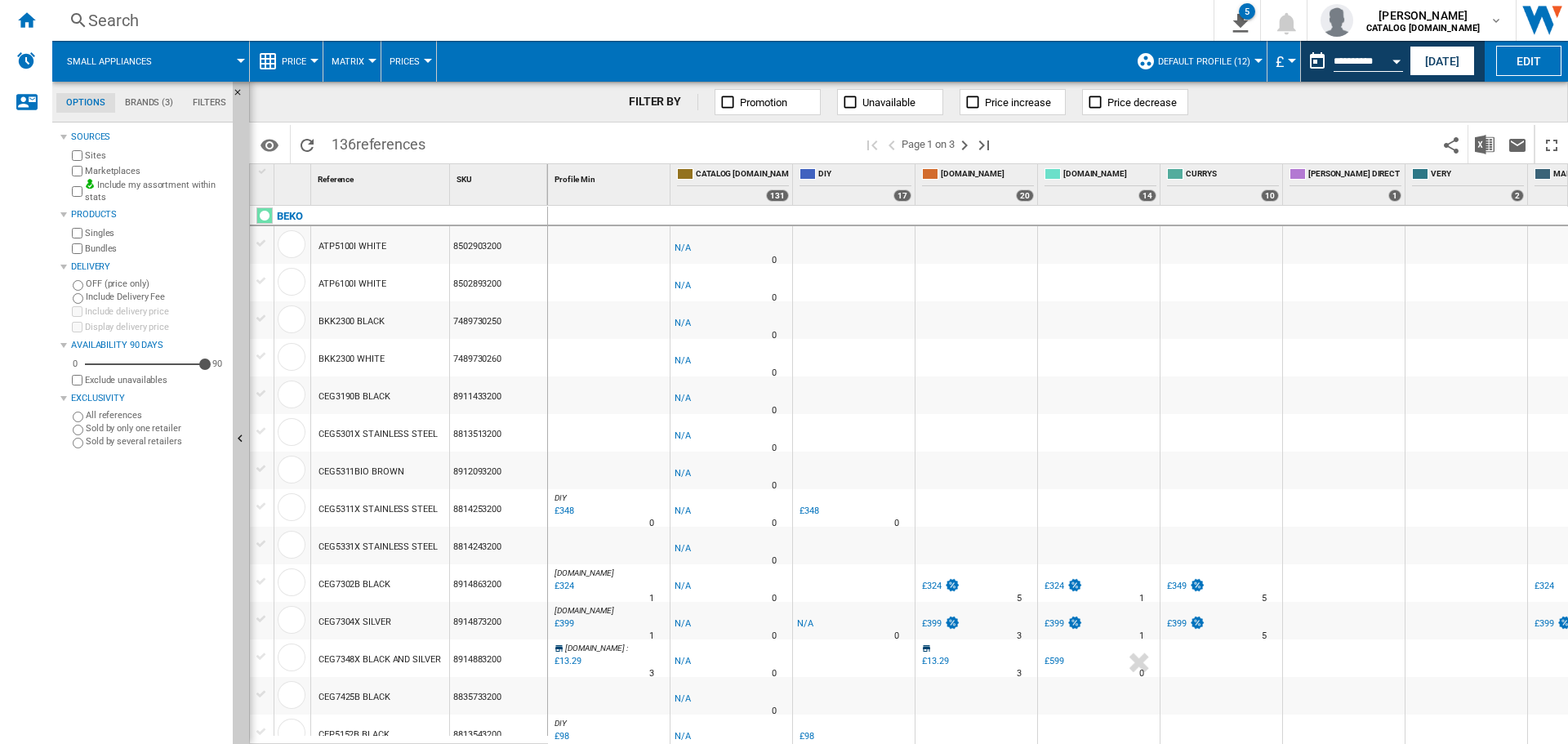
drag, startPoint x: 39, startPoint y: 30, endPoint x: 71, endPoint y: 59, distance: 43.2
click at [39, 30] on div "Home" at bounding box center [26, 20] width 52 height 41
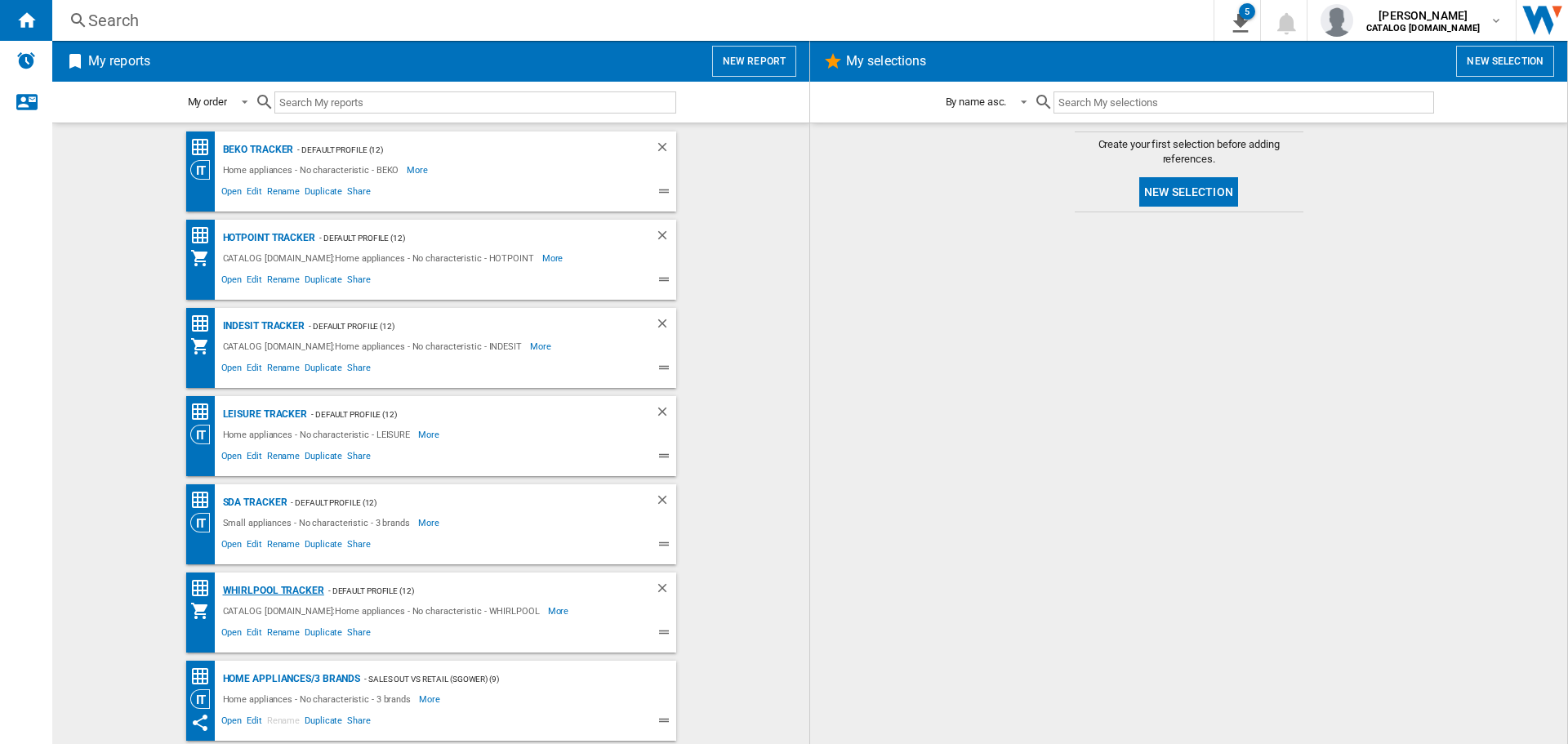
click at [228, 588] on div "Whirlpool Tracker" at bounding box center [271, 591] width 105 height 20
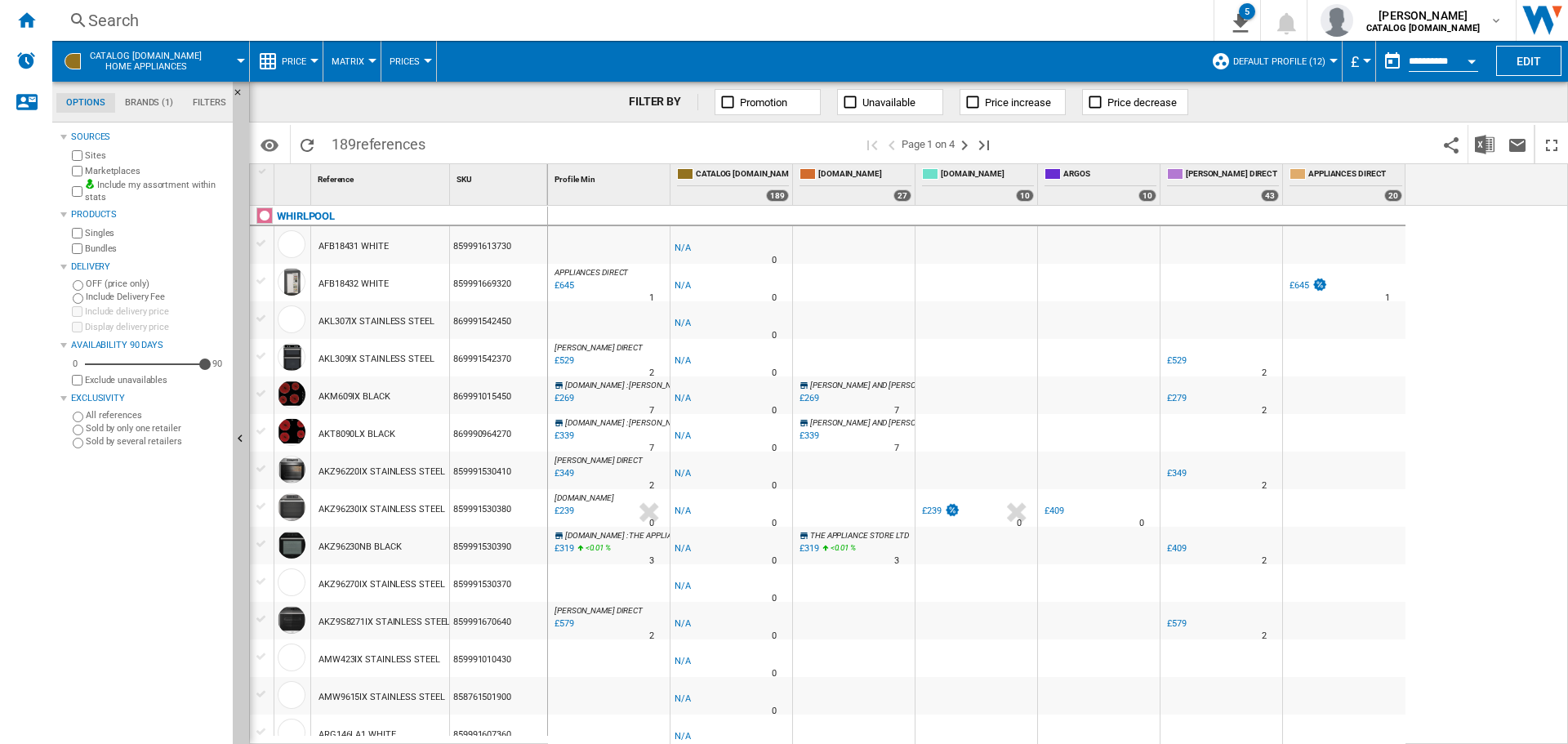
click at [1453, 52] on md-datepicker "**********" at bounding box center [1434, 61] width 117 height 33
click at [1486, 64] on md-datepicker "**********" at bounding box center [1434, 61] width 117 height 33
click at [1471, 64] on button "Open calendar" at bounding box center [1471, 59] width 29 height 29
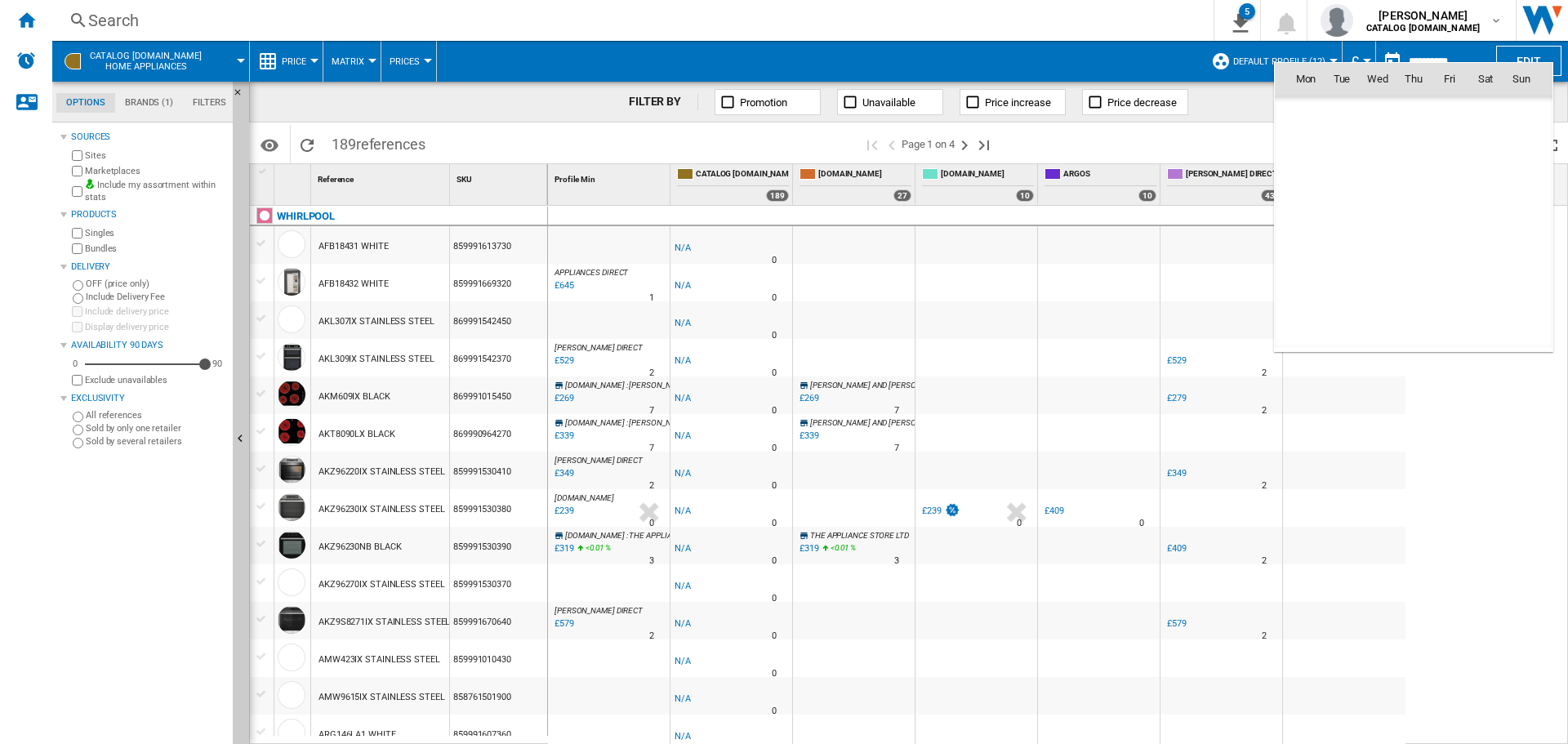
scroll to position [7794, 0]
click at [1414, 186] on span "14" at bounding box center [1414, 186] width 33 height 33
type input "**********"
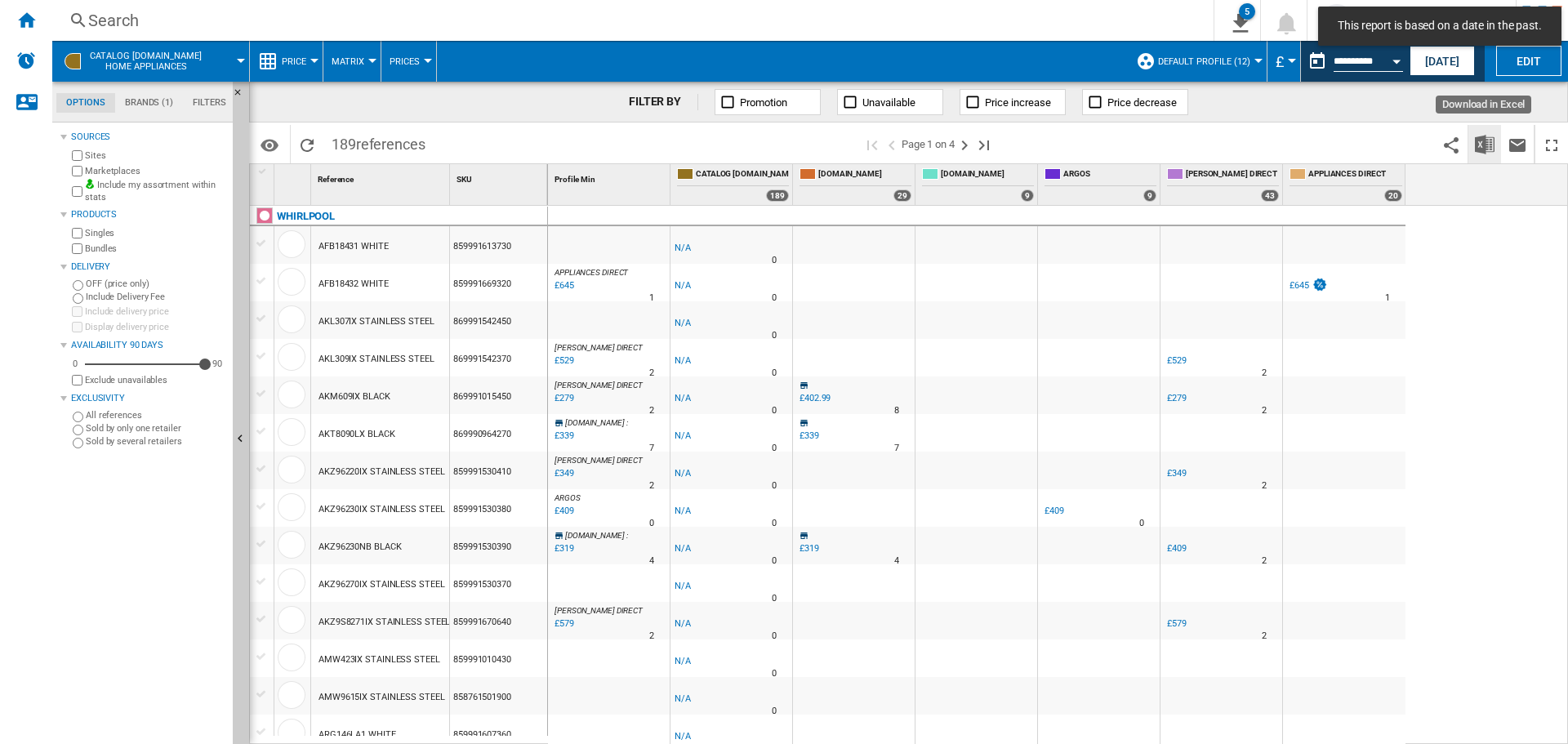
click at [1479, 149] on img "Download in Excel" at bounding box center [1484, 144] width 19 height 19
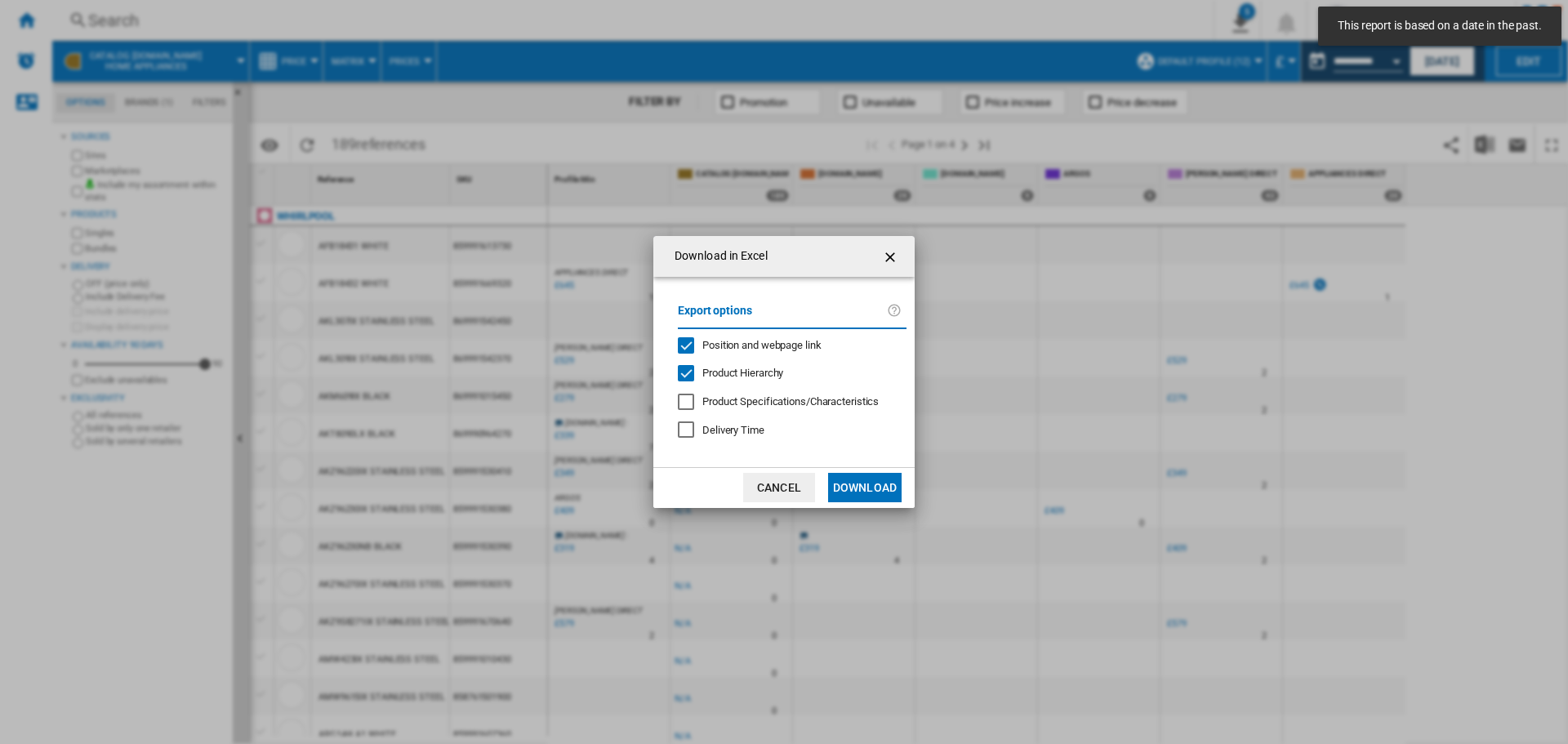
click at [883, 484] on button "Download" at bounding box center [865, 487] width 74 height 29
